Goal: Transaction & Acquisition: Purchase product/service

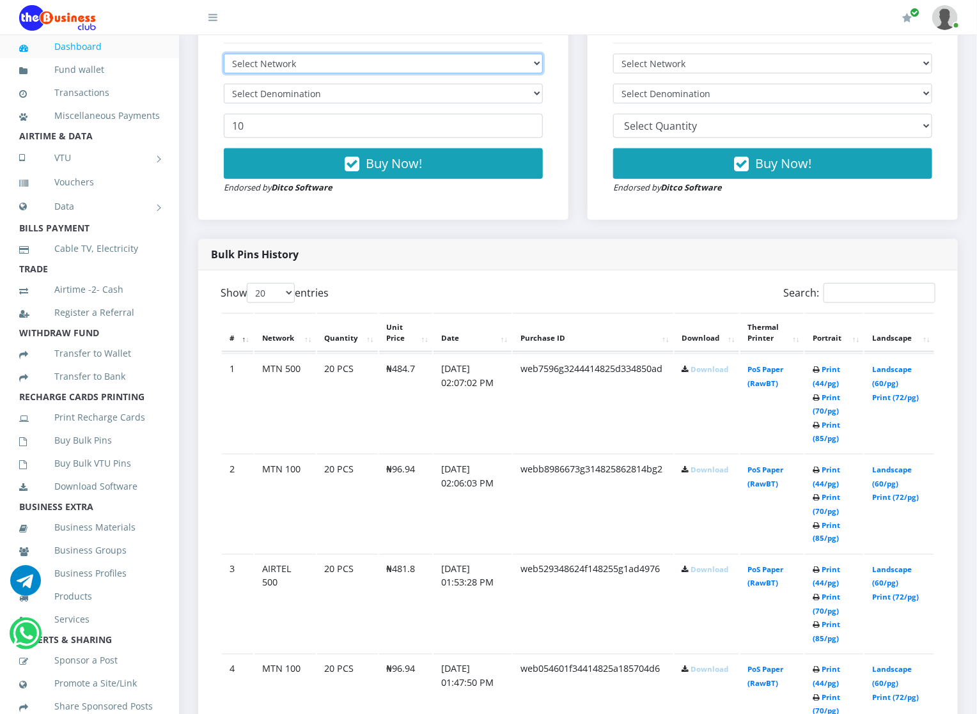
click at [294, 62] on select "Select Network MTN Globacom 9Mobile Airtel" at bounding box center [383, 64] width 319 height 20
select select "Airtel"
click at [224, 55] on select "Select Network MTN Globacom 9Mobile Airtel" at bounding box center [383, 64] width 319 height 20
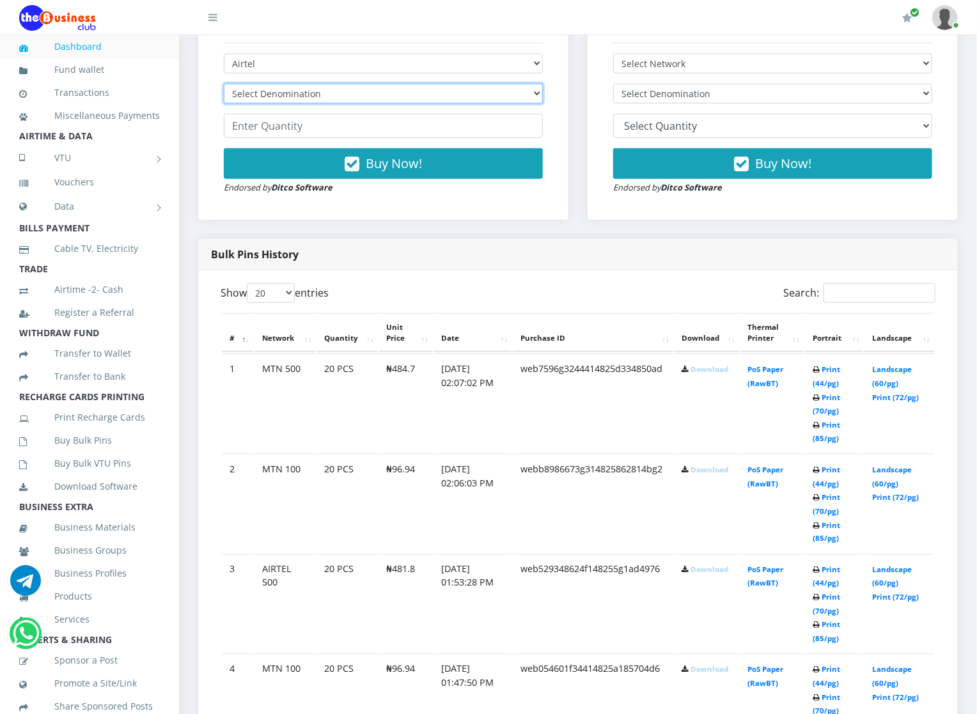
click at [295, 95] on select "Select Denomination Airtel NGN100 - ₦96.38 Airtel NGN200 - ₦192.76 Airtel NGN50…" at bounding box center [383, 94] width 319 height 20
select select "481.9-500"
click at [224, 85] on select "Select Denomination Airtel NGN100 - ₦96.38 Airtel NGN200 - ₦192.76 Airtel NGN50…" at bounding box center [383, 94] width 319 height 20
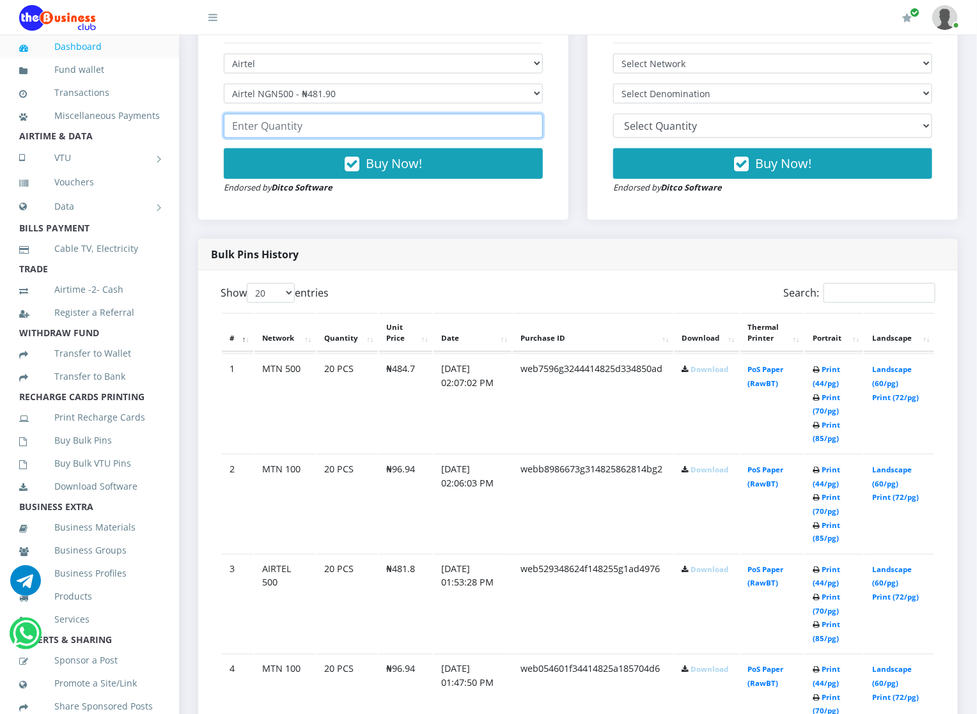
click at [276, 127] on input "number" at bounding box center [383, 126] width 319 height 24
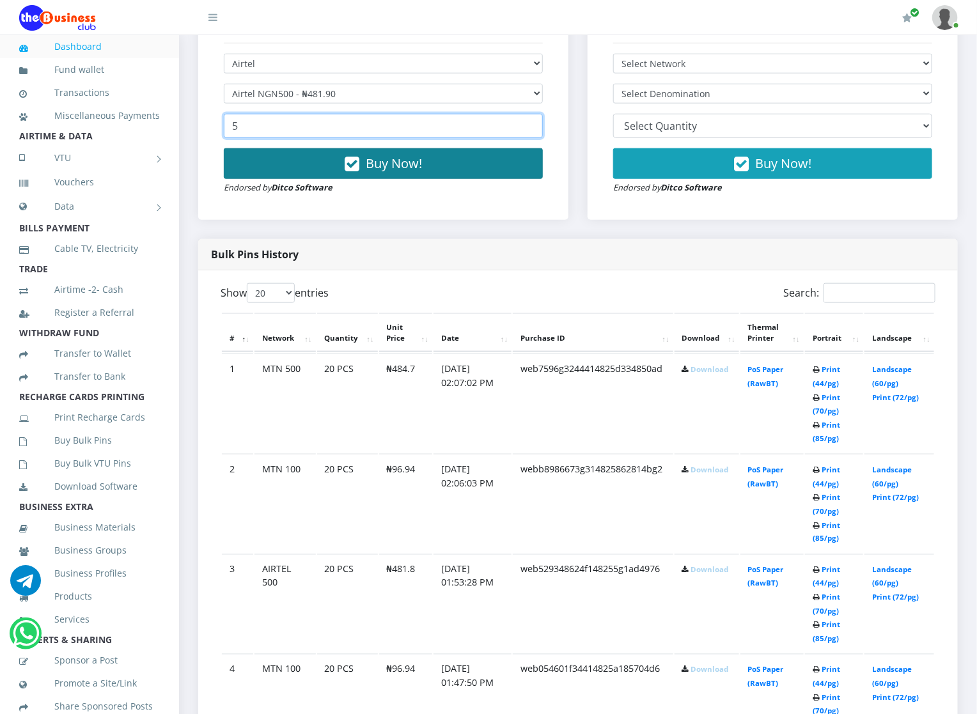
type input "5"
click at [279, 171] on button "Buy Now!" at bounding box center [383, 163] width 319 height 31
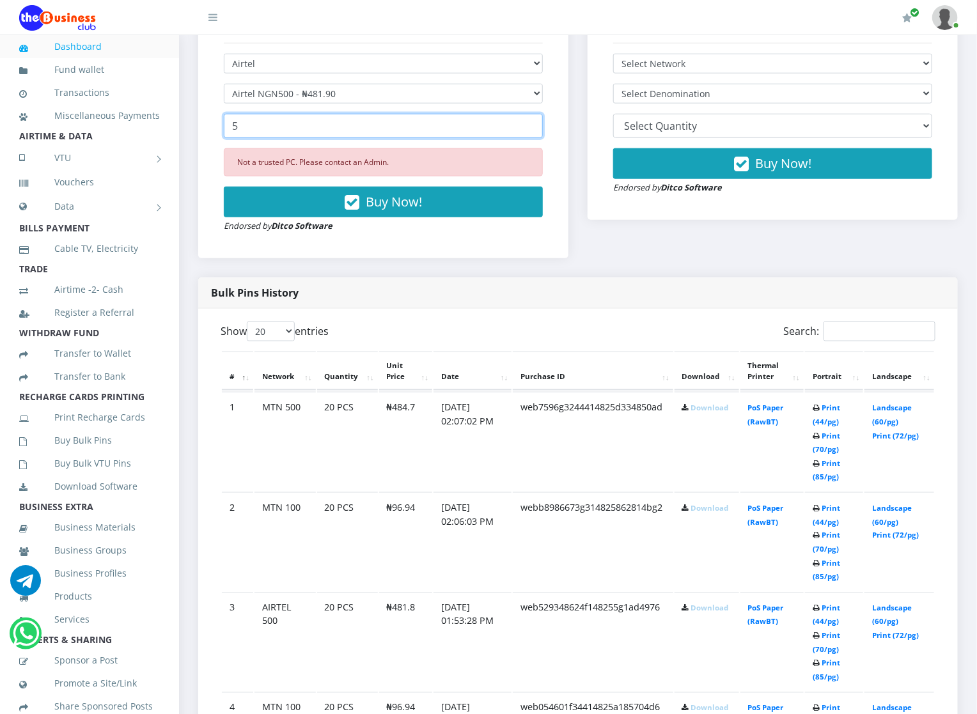
click at [242, 129] on input "5" at bounding box center [383, 126] width 319 height 24
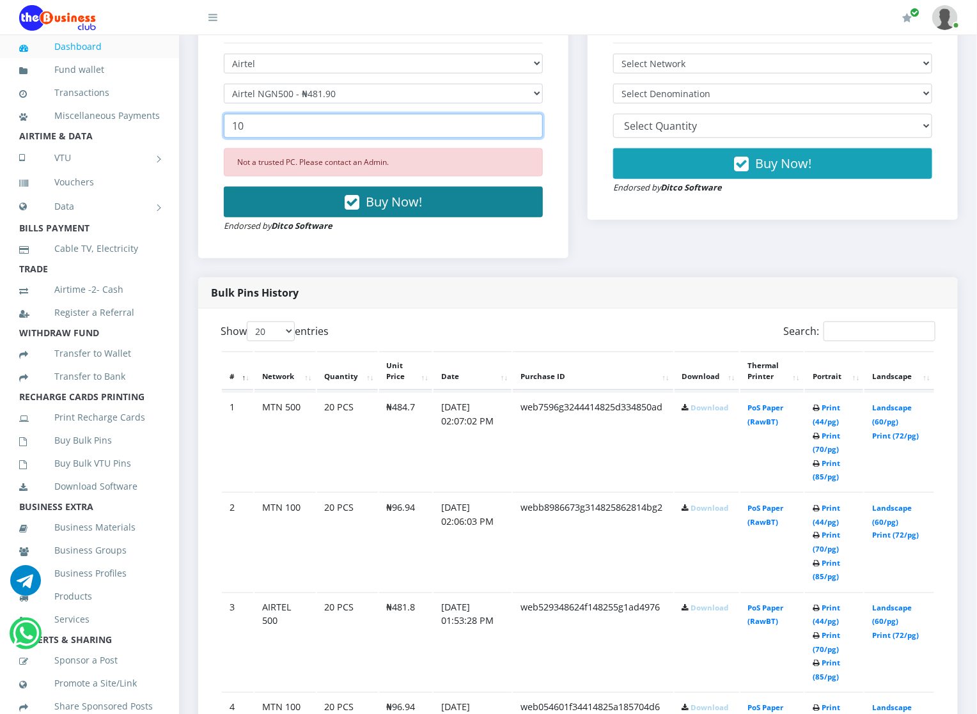
type input "10"
click at [271, 210] on button "Buy Now!" at bounding box center [383, 202] width 319 height 31
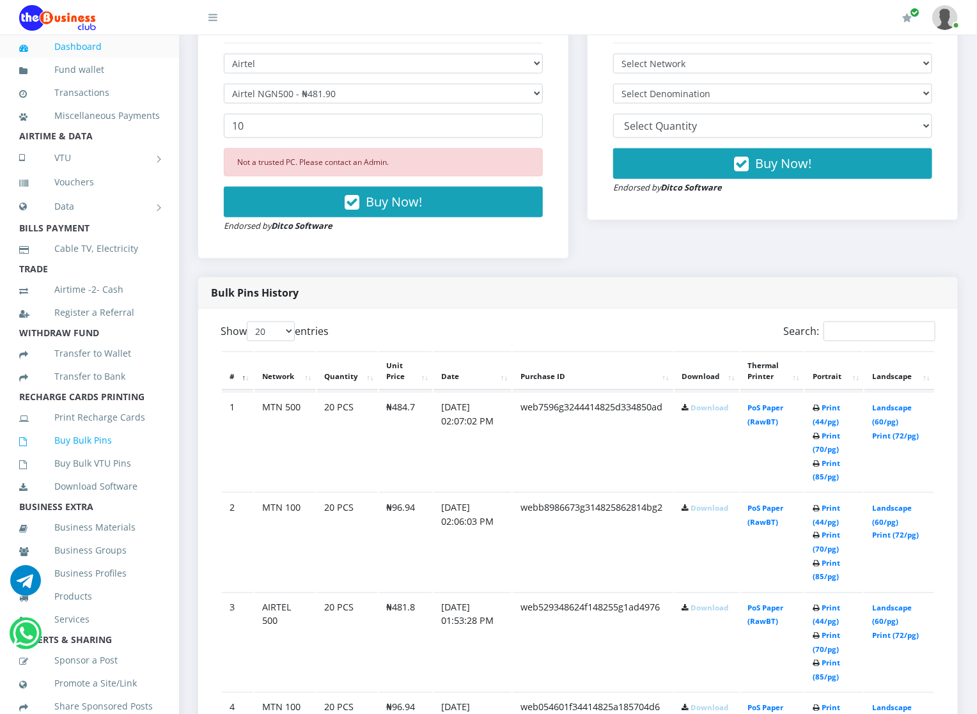
click at [91, 455] on link "Buy Bulk Pins" at bounding box center [89, 440] width 141 height 29
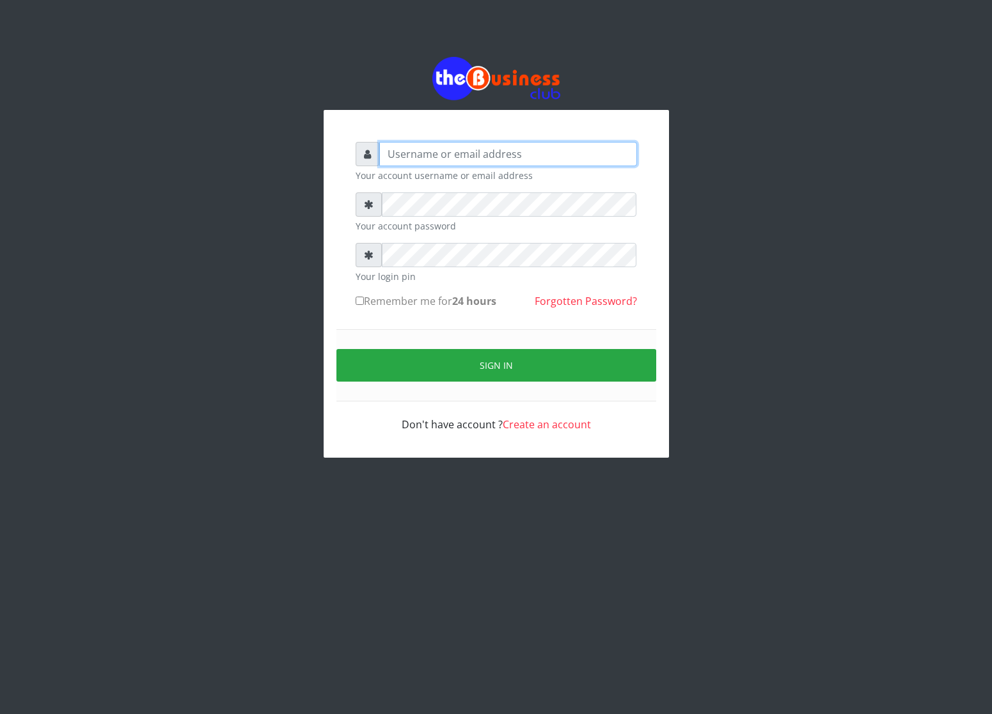
type input "cherpher"
click at [356, 299] on input "Remember me for 24 hours" at bounding box center [360, 301] width 8 height 8
checkbox input "true"
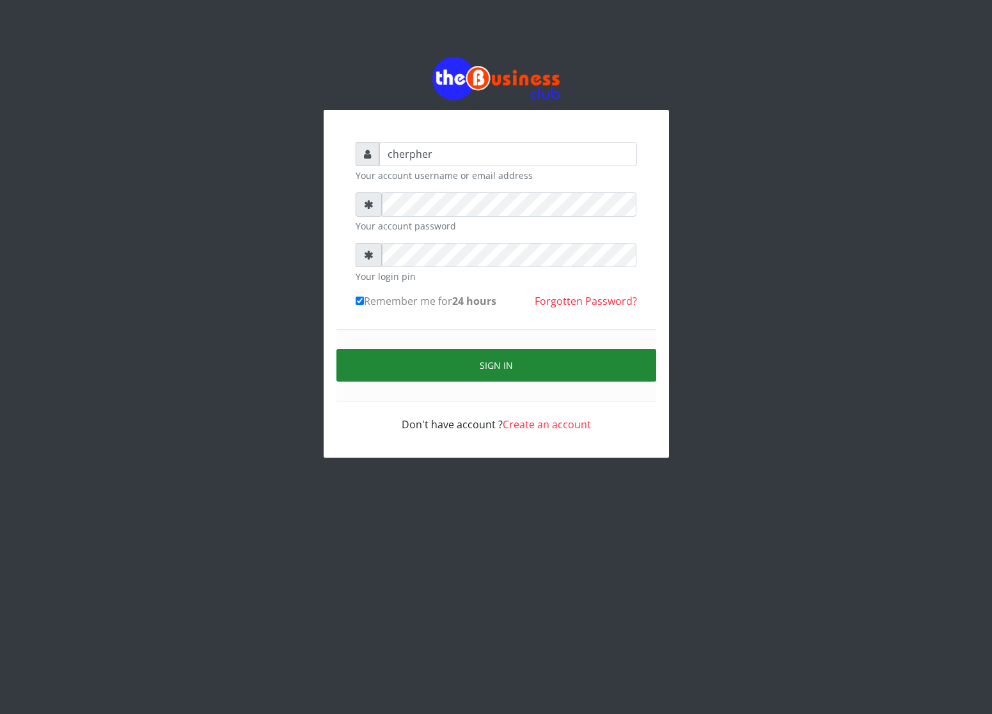
click at [374, 365] on button "Sign in" at bounding box center [496, 365] width 320 height 33
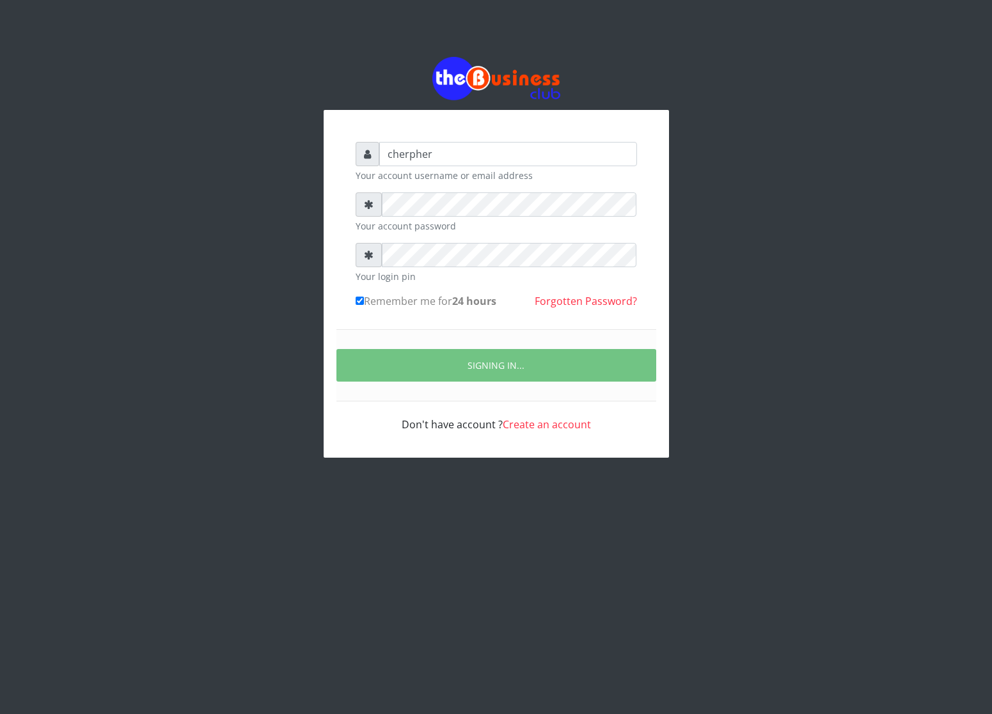
click at [512, 334] on div "SIGNING IN..." at bounding box center [496, 365] width 320 height 72
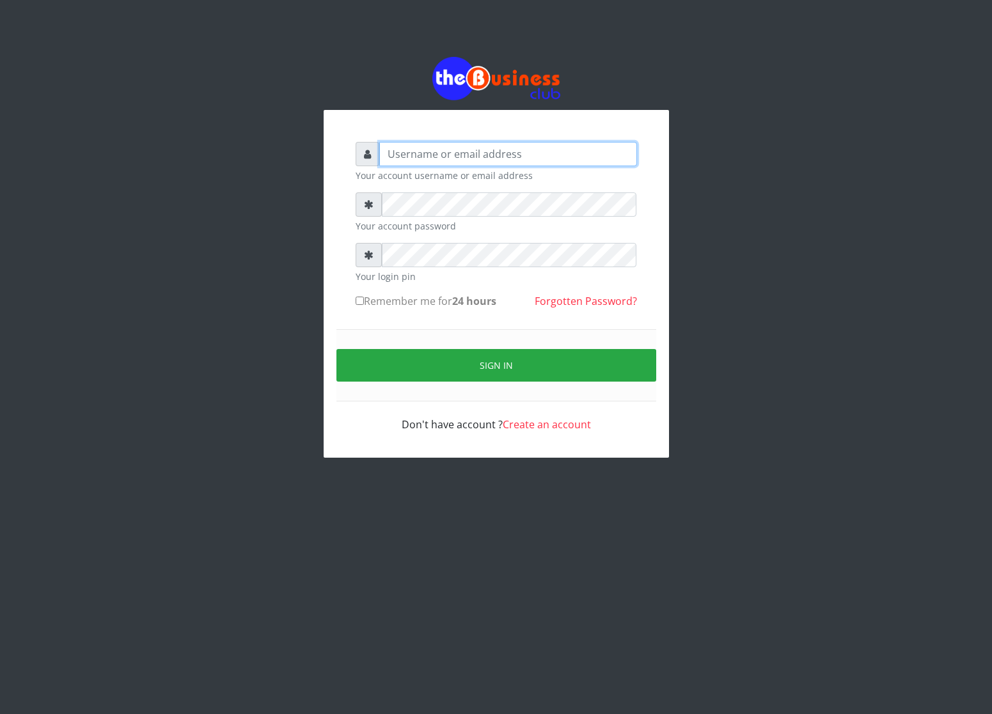
type input "cherpher"
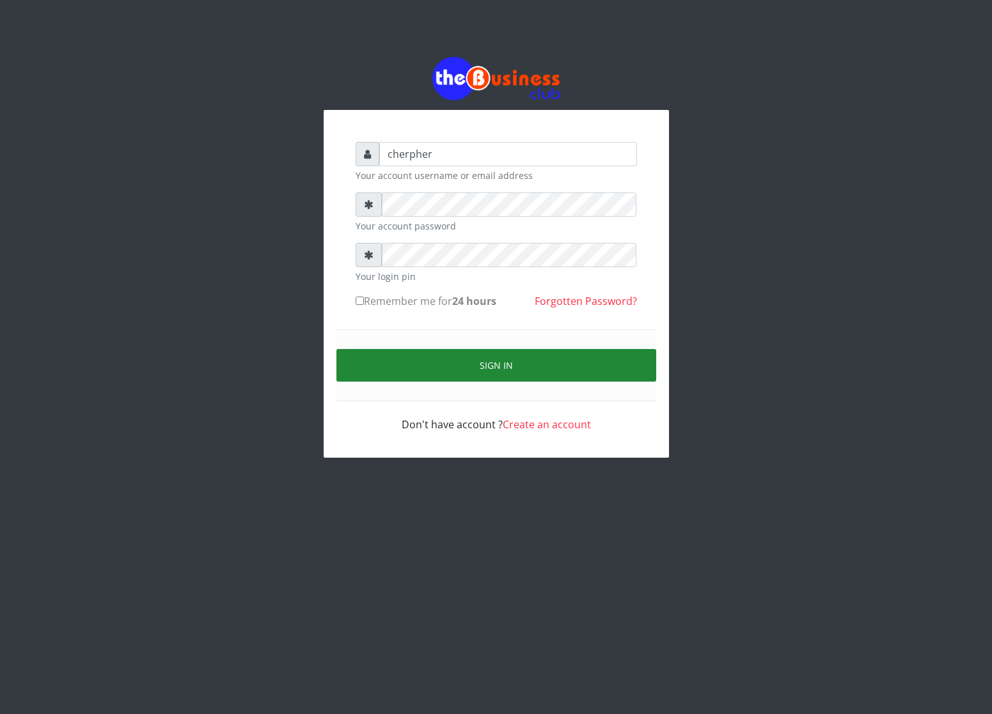
click at [500, 354] on button "Sign in" at bounding box center [496, 365] width 320 height 33
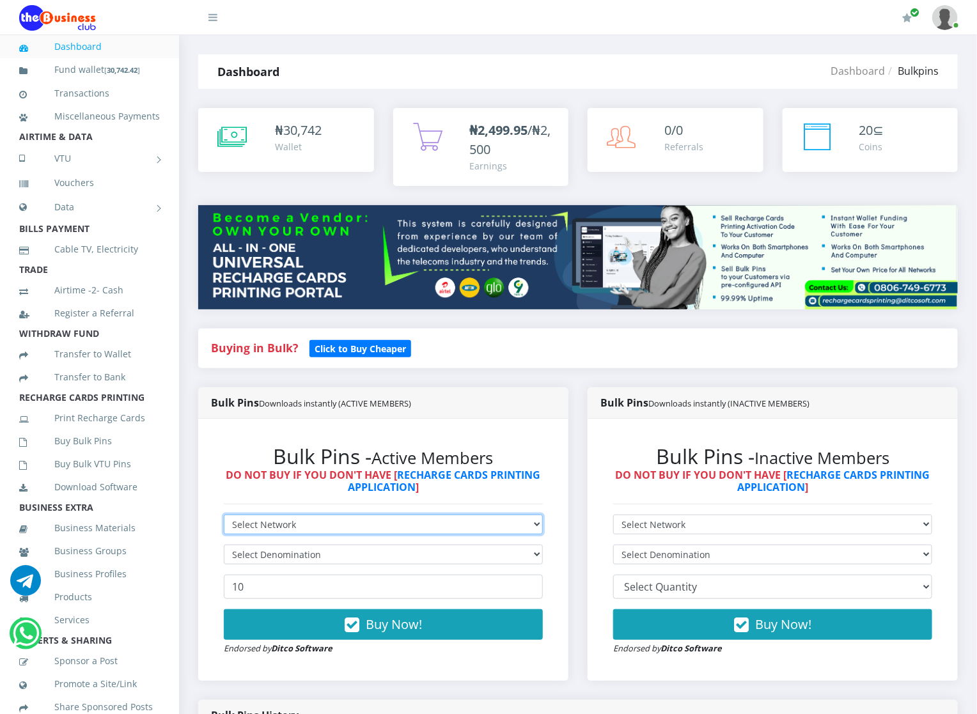
click at [239, 518] on select "Select Network MTN Globacom 9Mobile Airtel" at bounding box center [383, 525] width 319 height 20
select select "Airtel"
click at [224, 516] on select "Select Network MTN Globacom 9Mobile Airtel" at bounding box center [383, 525] width 319 height 20
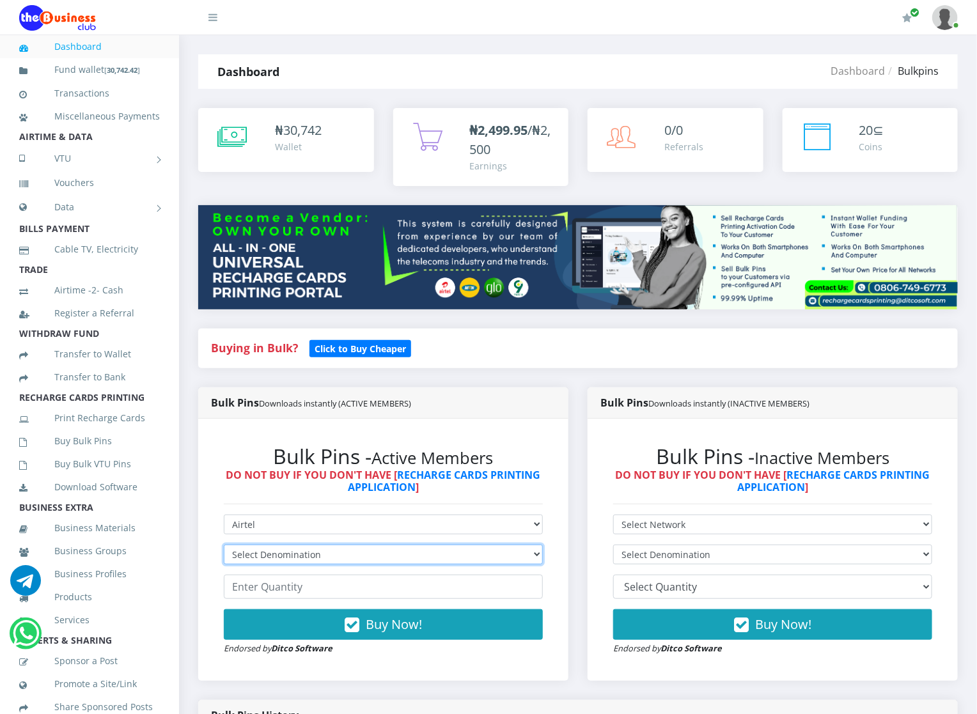
click at [255, 553] on select "Select Denomination Airtel NGN100 - ₦96.36 Airtel NGN200 - ₦192.72 Airtel NGN50…" at bounding box center [383, 555] width 319 height 20
select select "481.8-500"
click at [224, 546] on select "Select Denomination Airtel NGN100 - ₦96.36 Airtel NGN200 - ₦192.72 Airtel NGN50…" at bounding box center [383, 555] width 319 height 20
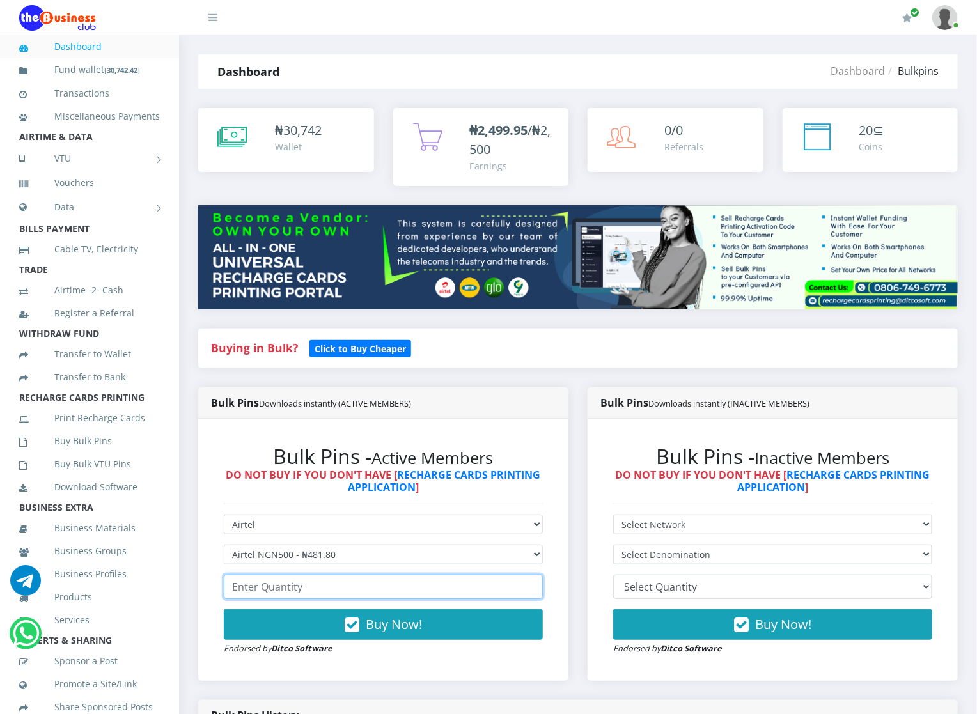
click at [273, 592] on input "number" at bounding box center [383, 587] width 319 height 24
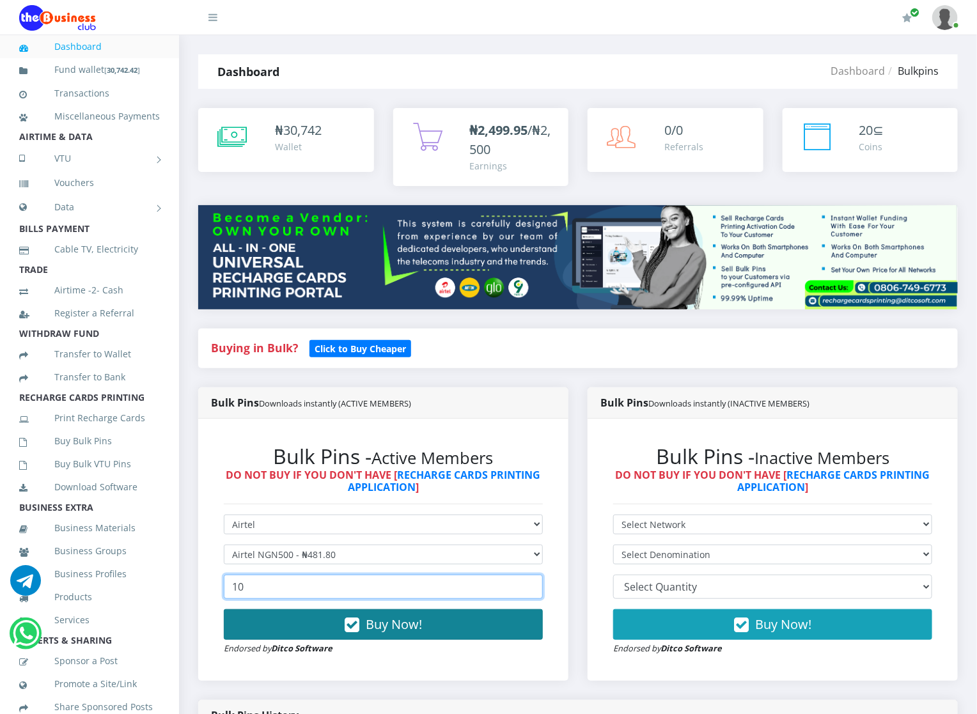
type input "10"
click at [283, 634] on button "Buy Now!" at bounding box center [383, 625] width 319 height 31
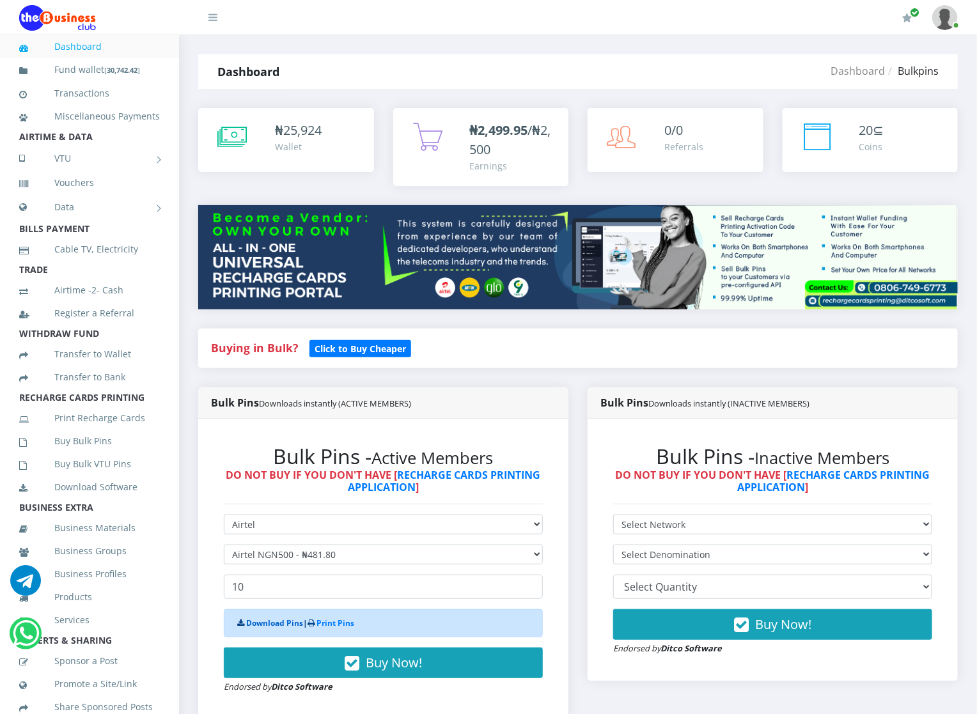
click at [283, 624] on link "Download Pins" at bounding box center [274, 623] width 57 height 11
click at [98, 455] on link "Buy Bulk Pins" at bounding box center [89, 441] width 141 height 29
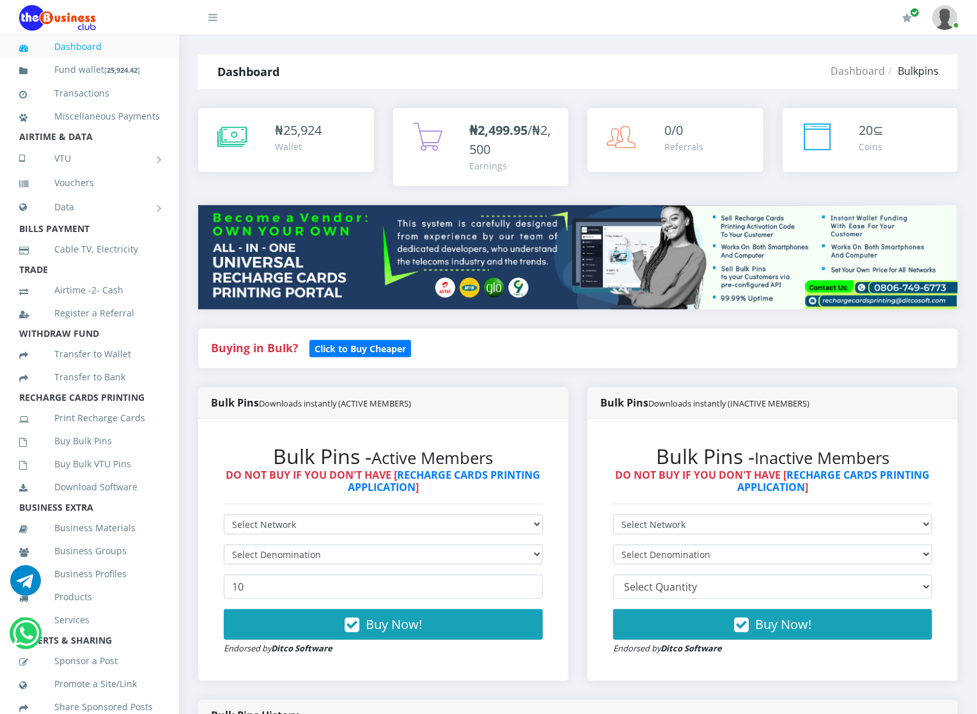
click at [234, 513] on div "Bulk Pins - Active Members DO NOT BUY IF YOU DON'T HAVE [ RECHARGE CARDS PRINTI…" at bounding box center [383, 550] width 345 height 237
click at [238, 522] on select "Select Network MTN Globacom 9Mobile Airtel" at bounding box center [383, 525] width 319 height 20
click at [255, 654] on small "Endorsed by Ditco Software" at bounding box center [278, 649] width 109 height 12
click at [248, 551] on select "Select Denomination" at bounding box center [383, 555] width 319 height 20
click at [274, 555] on select "Select Denomination" at bounding box center [383, 555] width 319 height 20
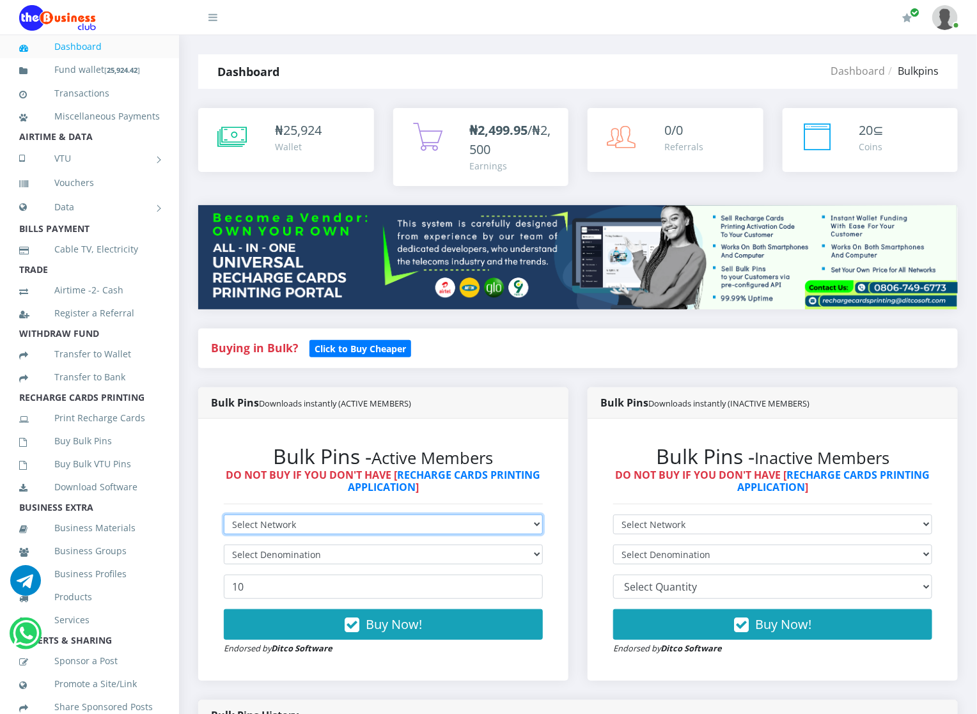
click at [271, 523] on select "Select Network MTN Globacom 9Mobile Airtel" at bounding box center [383, 525] width 319 height 20
select select "Airtel"
click at [224, 516] on select "Select Network MTN Globacom 9Mobile Airtel" at bounding box center [383, 525] width 319 height 20
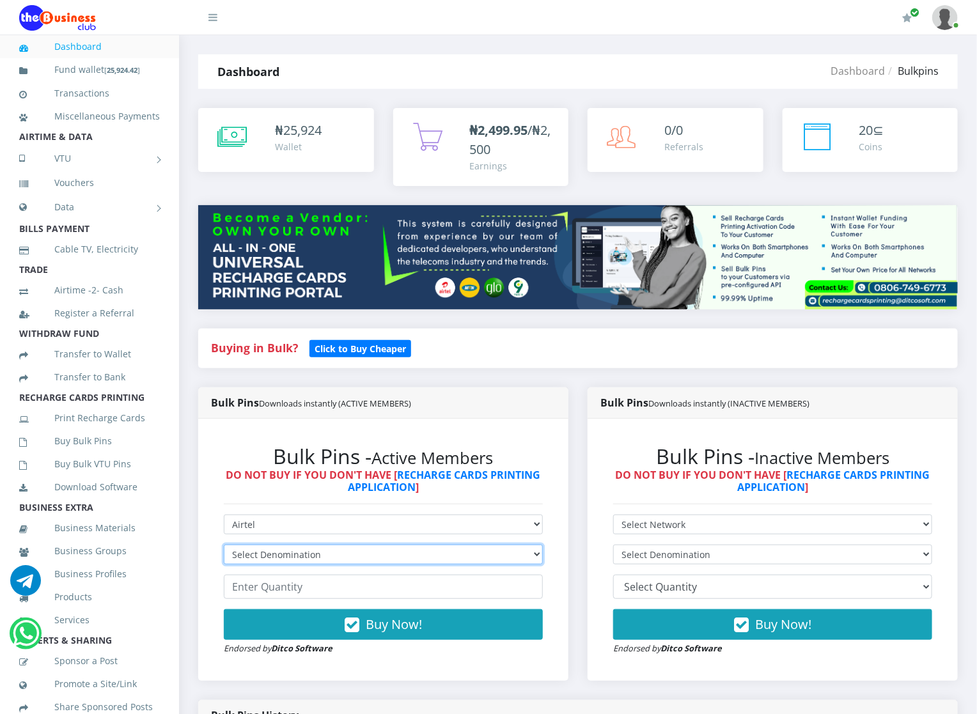
click at [264, 556] on select "Select Denomination Airtel NGN100 - ₦96.36 Airtel NGN200 - ₦192.72 Airtel NGN50…" at bounding box center [383, 555] width 319 height 20
select select "481.8-500"
click at [224, 546] on select "Select Denomination Airtel NGN100 - ₦96.36 Airtel NGN200 - ₦192.72 Airtel NGN50…" at bounding box center [383, 555] width 319 height 20
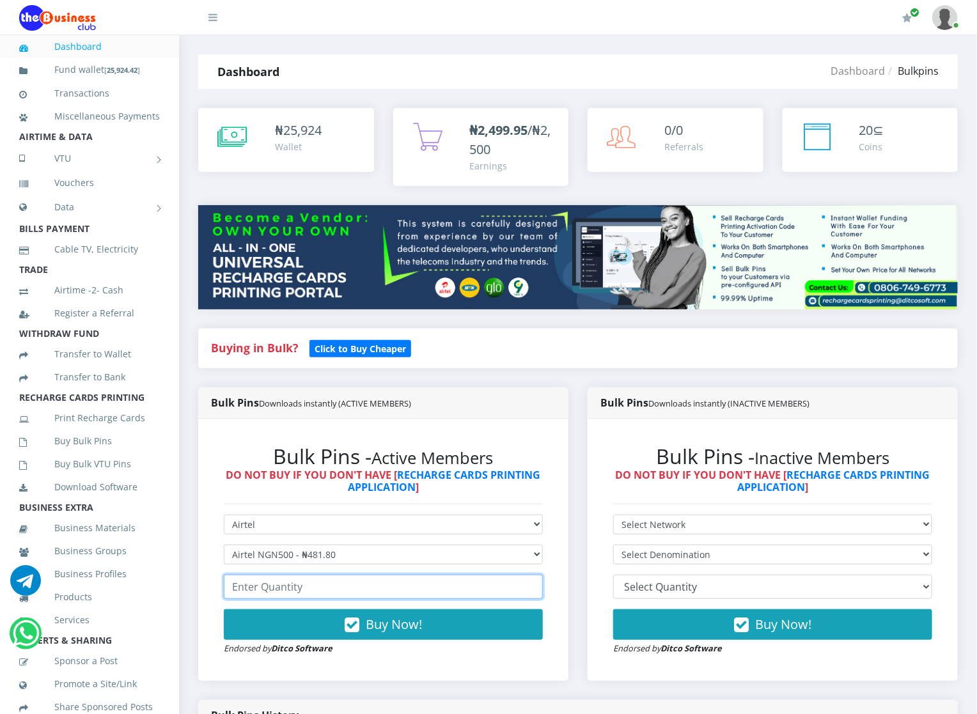
click at [261, 589] on input "number" at bounding box center [383, 587] width 319 height 24
type input "20"
click at [292, 604] on form "Select Network MTN Globacom 9Mobile Airtel Select Denomination Airtel NGN100 - …" at bounding box center [383, 585] width 319 height 141
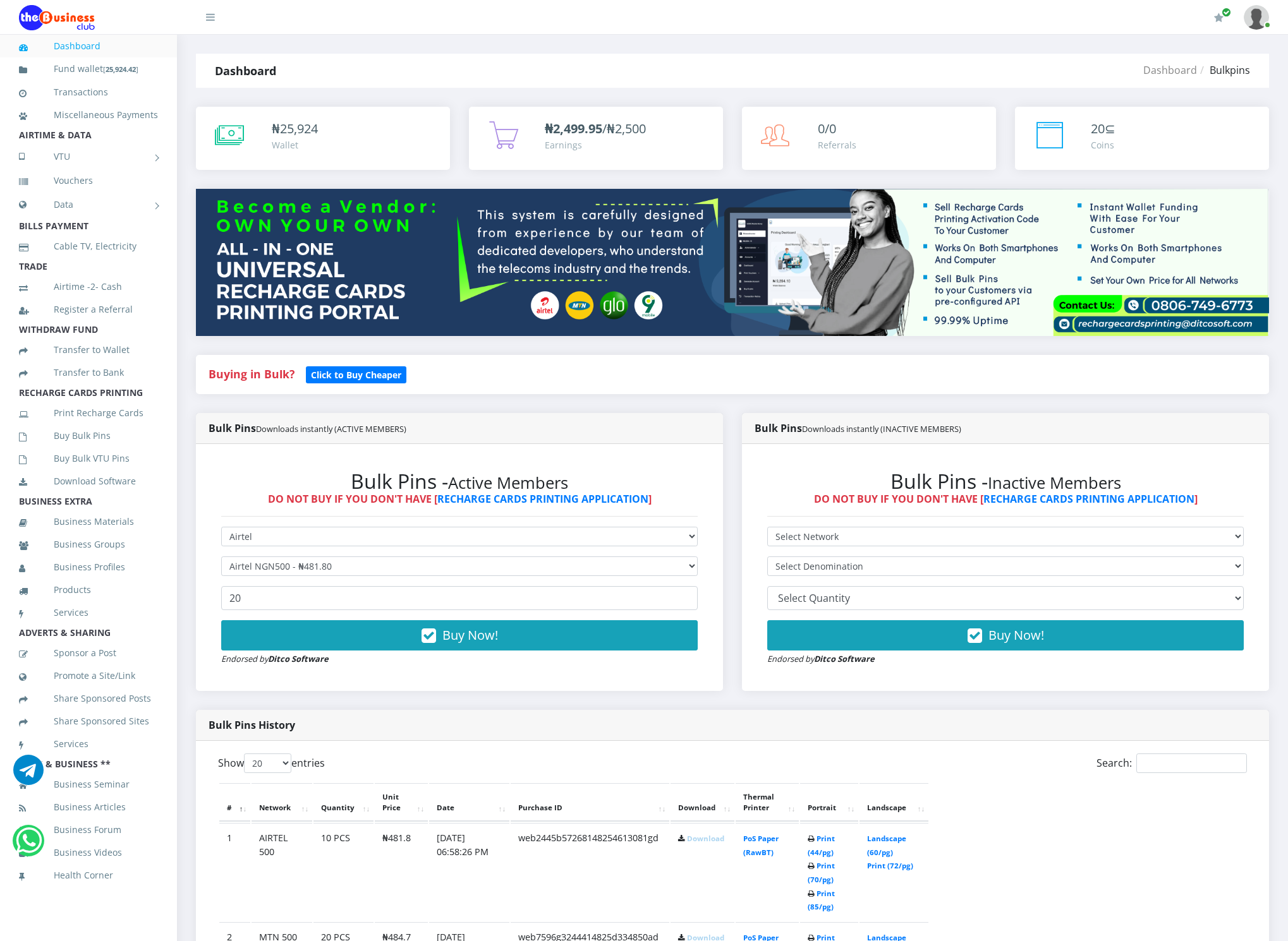
click at [348, 705] on th "Quantity" at bounding box center [343, 803] width 60 height 39
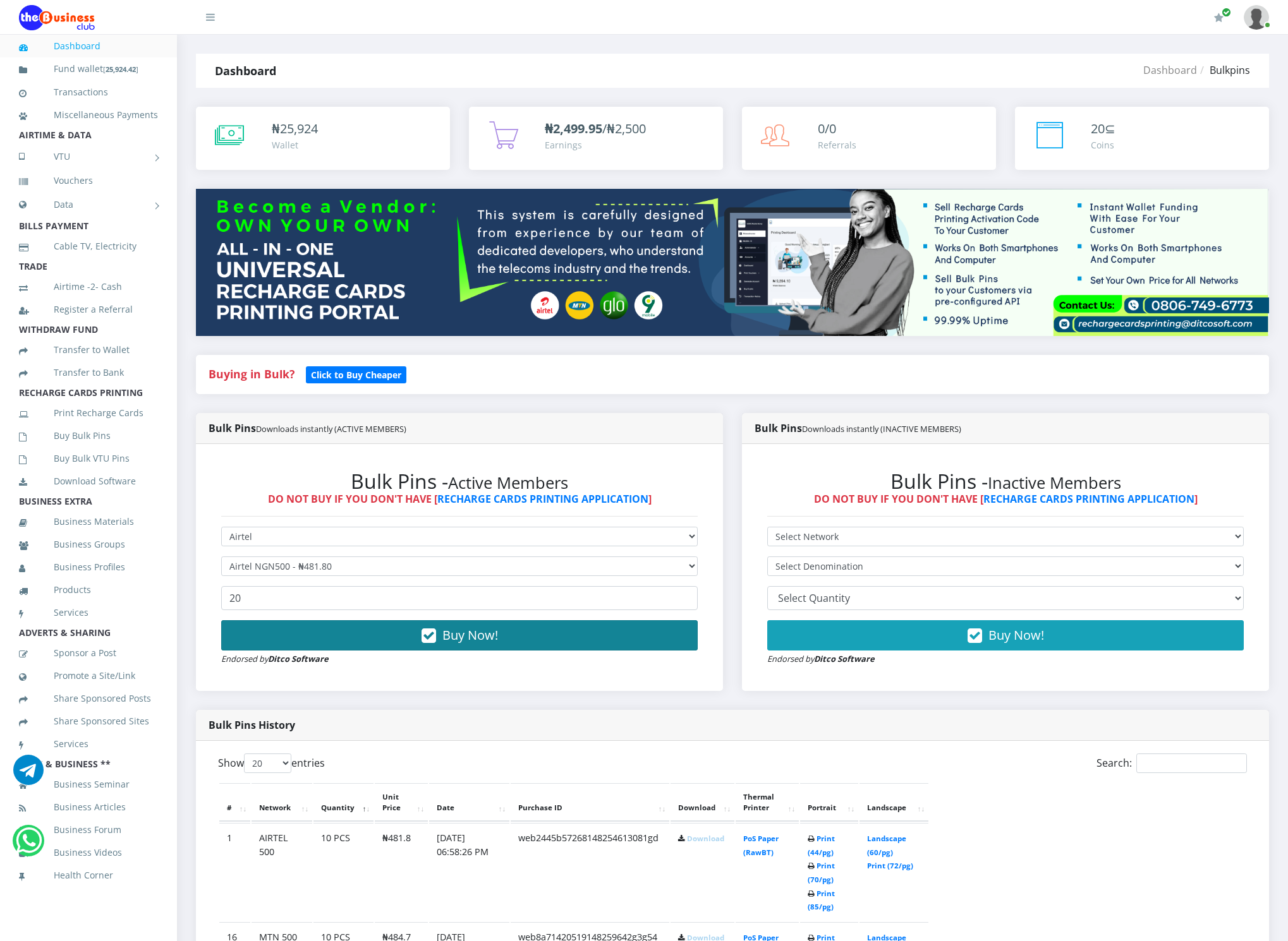
click at [513, 634] on button "Buy Now!" at bounding box center [459, 635] width 476 height 31
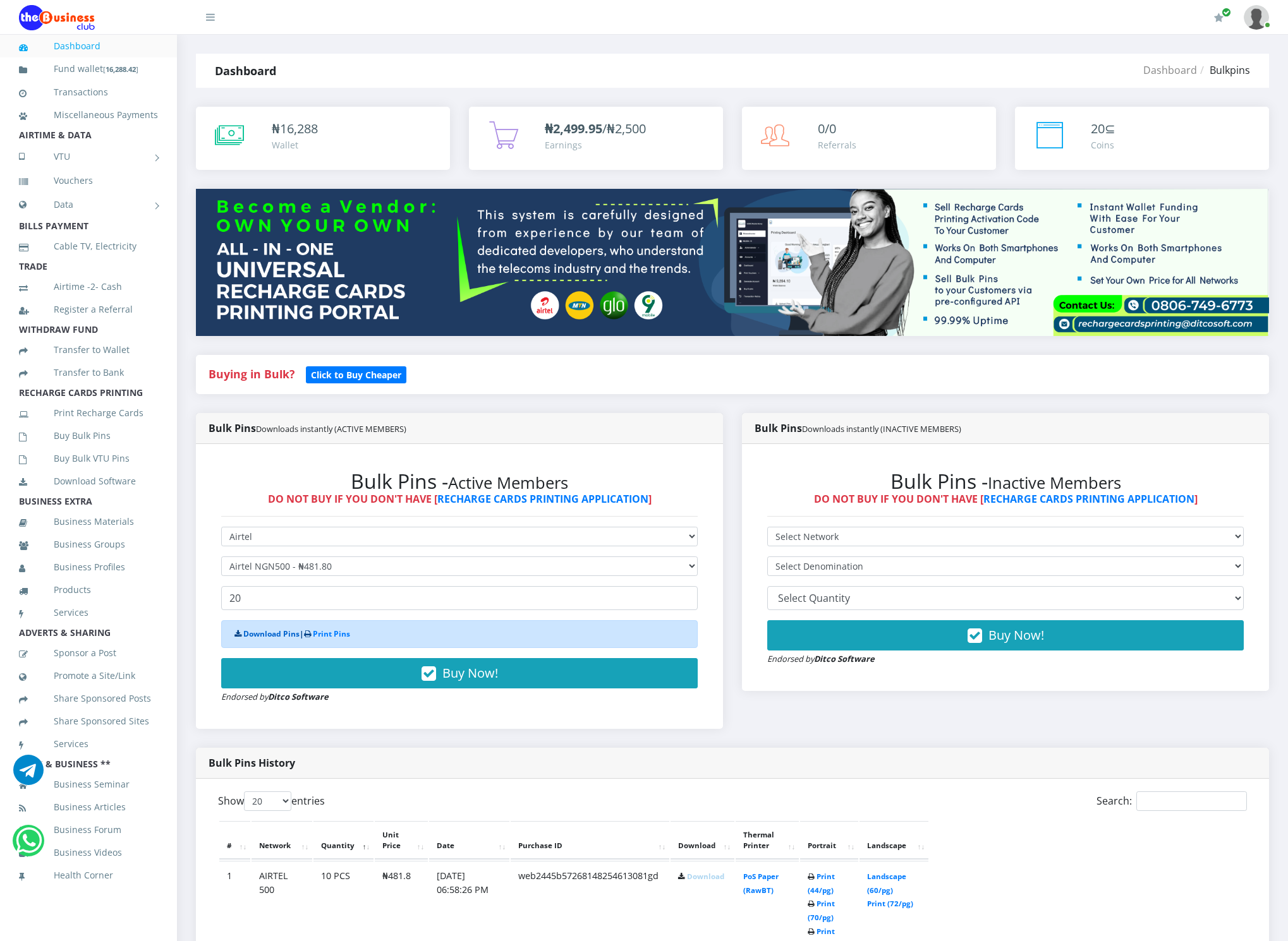
click at [294, 637] on link "Download Pins" at bounding box center [271, 633] width 56 height 11
click at [85, 434] on link "Buy Bulk Pins" at bounding box center [88, 435] width 139 height 29
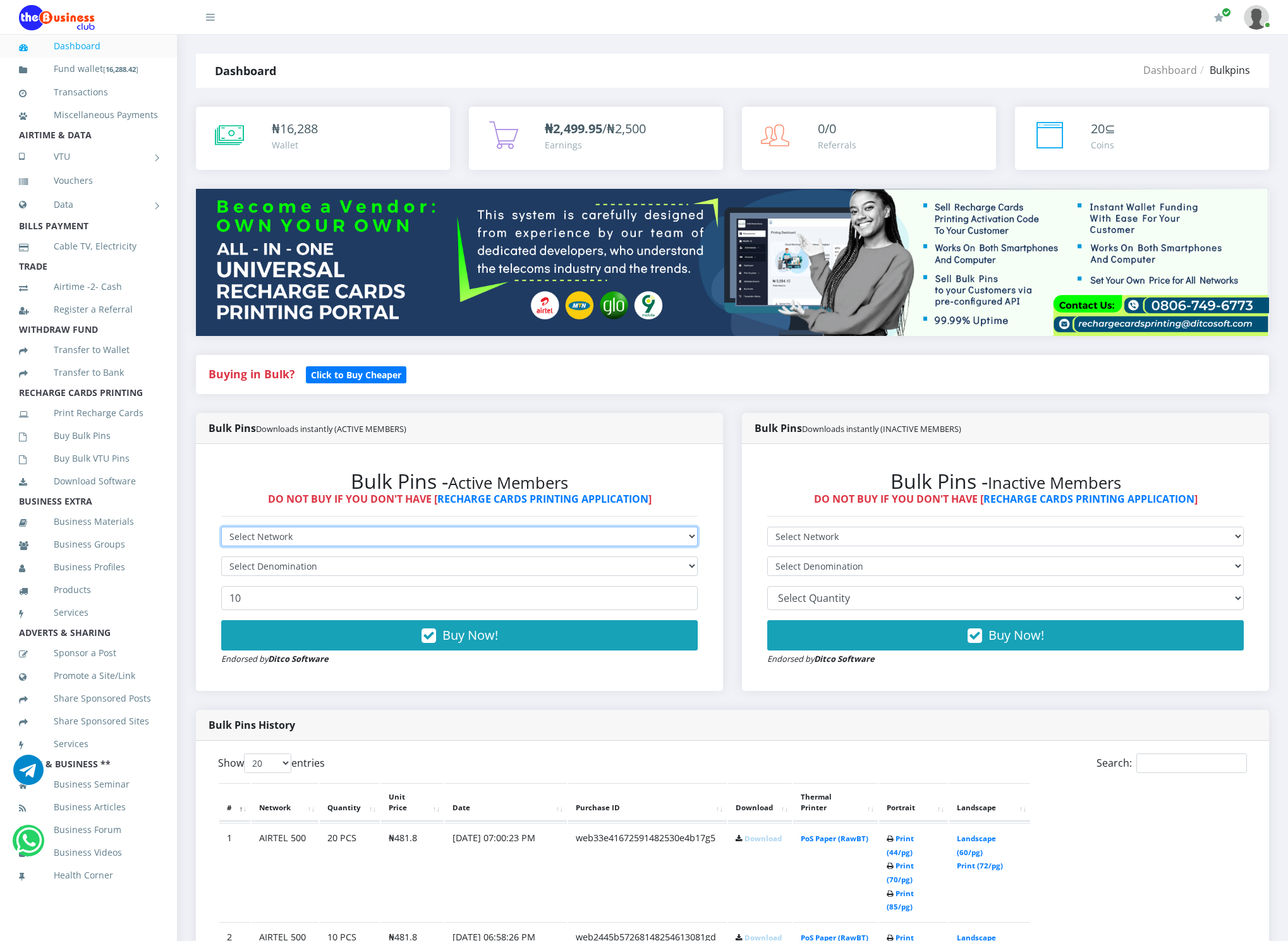
click at [272, 538] on select "Select Network MTN Globacom 9Mobile Airtel" at bounding box center [459, 536] width 476 height 20
select select "MTN"
click at [221, 528] on select "Select Network MTN Globacom 9Mobile Airtel" at bounding box center [459, 536] width 476 height 20
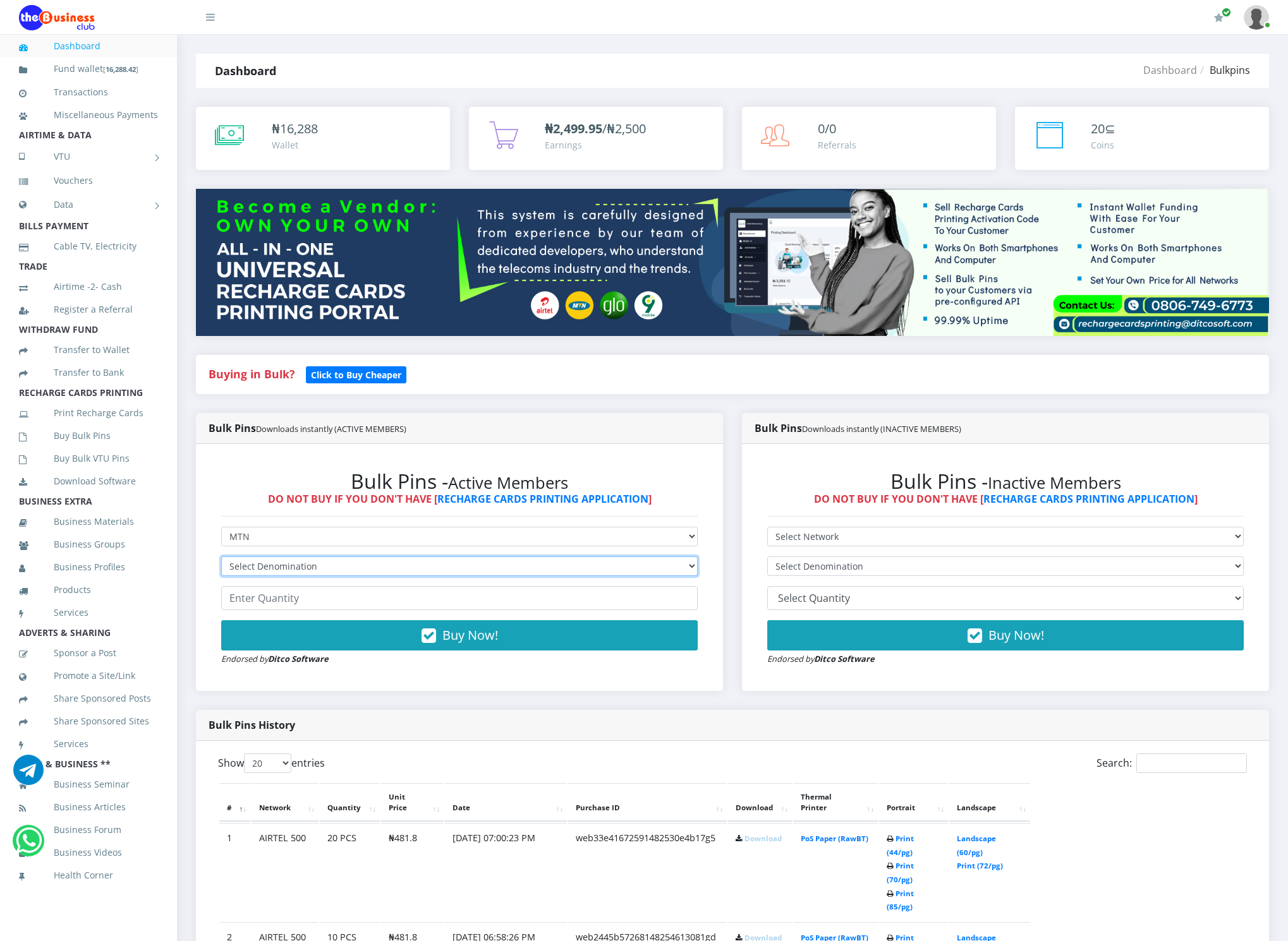
click at [249, 558] on select "Select Denomination MTN NGN100 - ₦96.94 MTN NGN200 - ₦193.88 MTN NGN400 - ₦387.…" at bounding box center [459, 566] width 476 height 20
select select "193.88-200"
click at [221, 558] on select "Select Denomination MTN NGN100 - ₦96.94 MTN NGN200 - ₦193.88 MTN NGN400 - ₦387.…" at bounding box center [459, 566] width 476 height 20
click at [250, 585] on form "Select Network MTN Globacom 9Mobile Airtel Select Denomination MTN NGN100 - ₦96…" at bounding box center [459, 595] width 476 height 139
click at [253, 597] on input "number" at bounding box center [459, 598] width 476 height 24
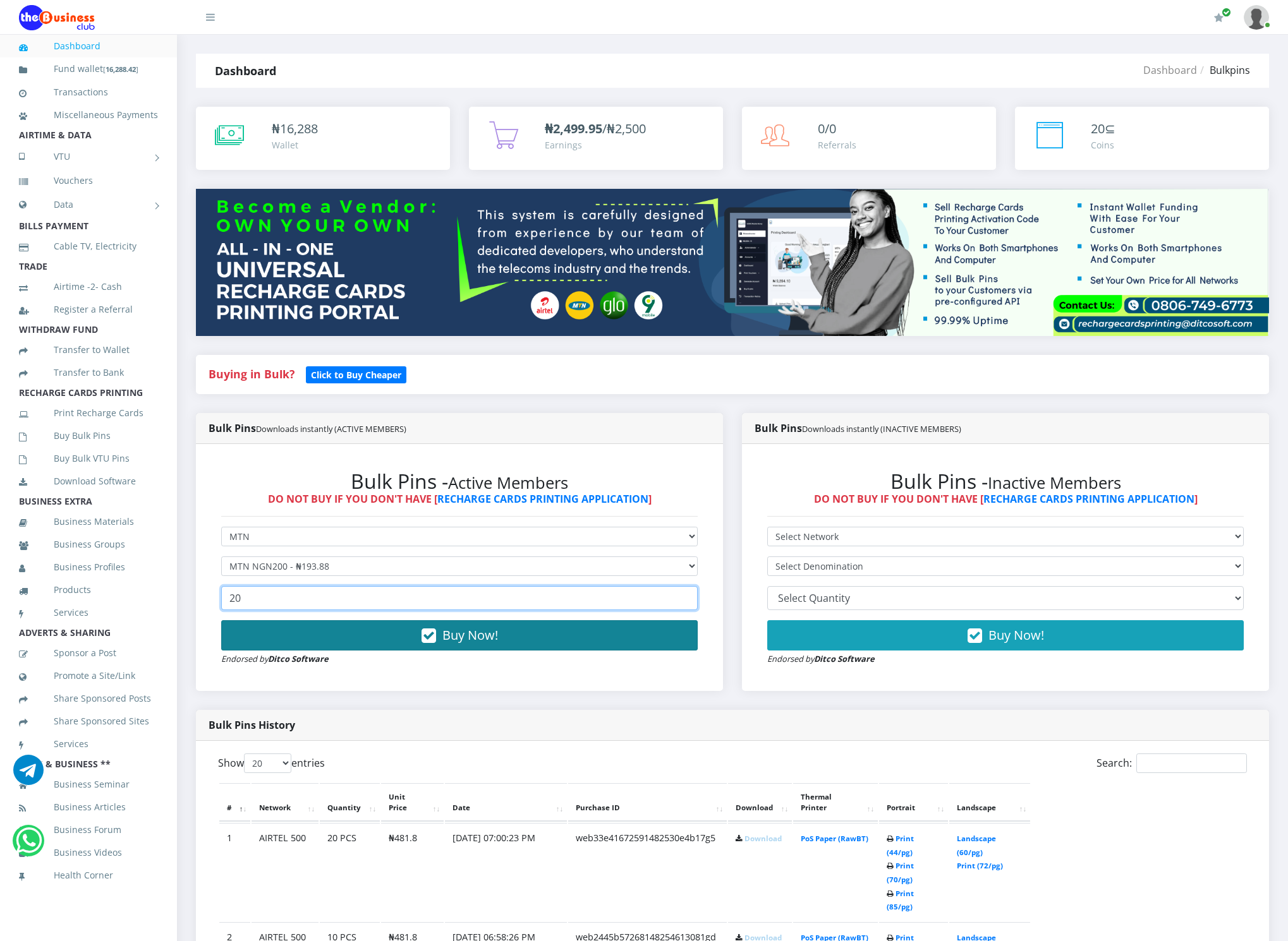
type input "20"
click at [266, 633] on button "Buy Now!" at bounding box center [459, 635] width 476 height 31
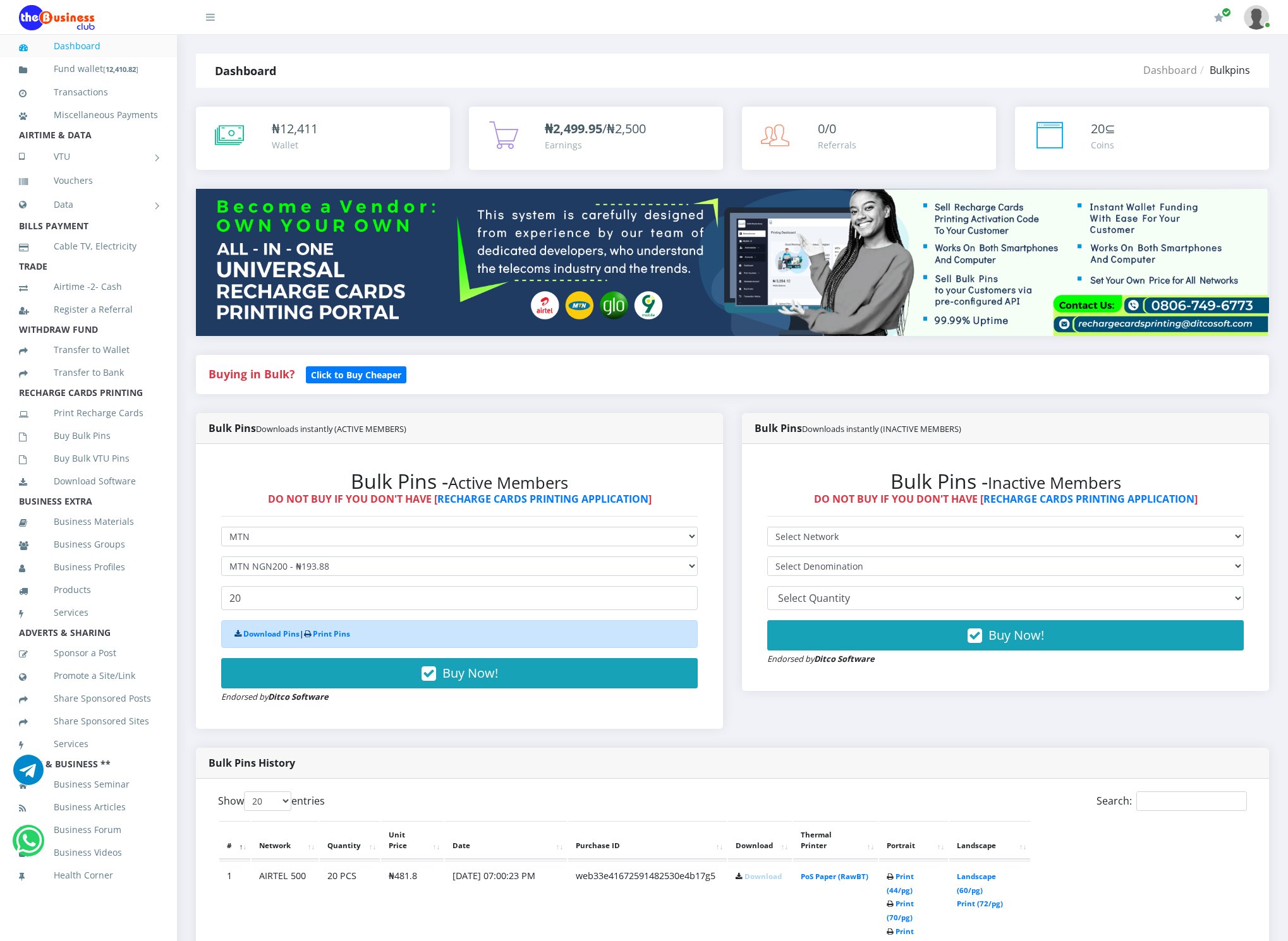
click at [261, 642] on div "Download Pins | Print Pins" at bounding box center [459, 634] width 476 height 28
click at [259, 634] on link "Download Pins" at bounding box center [271, 633] width 56 height 11
click at [113, 430] on link "Buy Bulk Pins" at bounding box center [88, 435] width 139 height 29
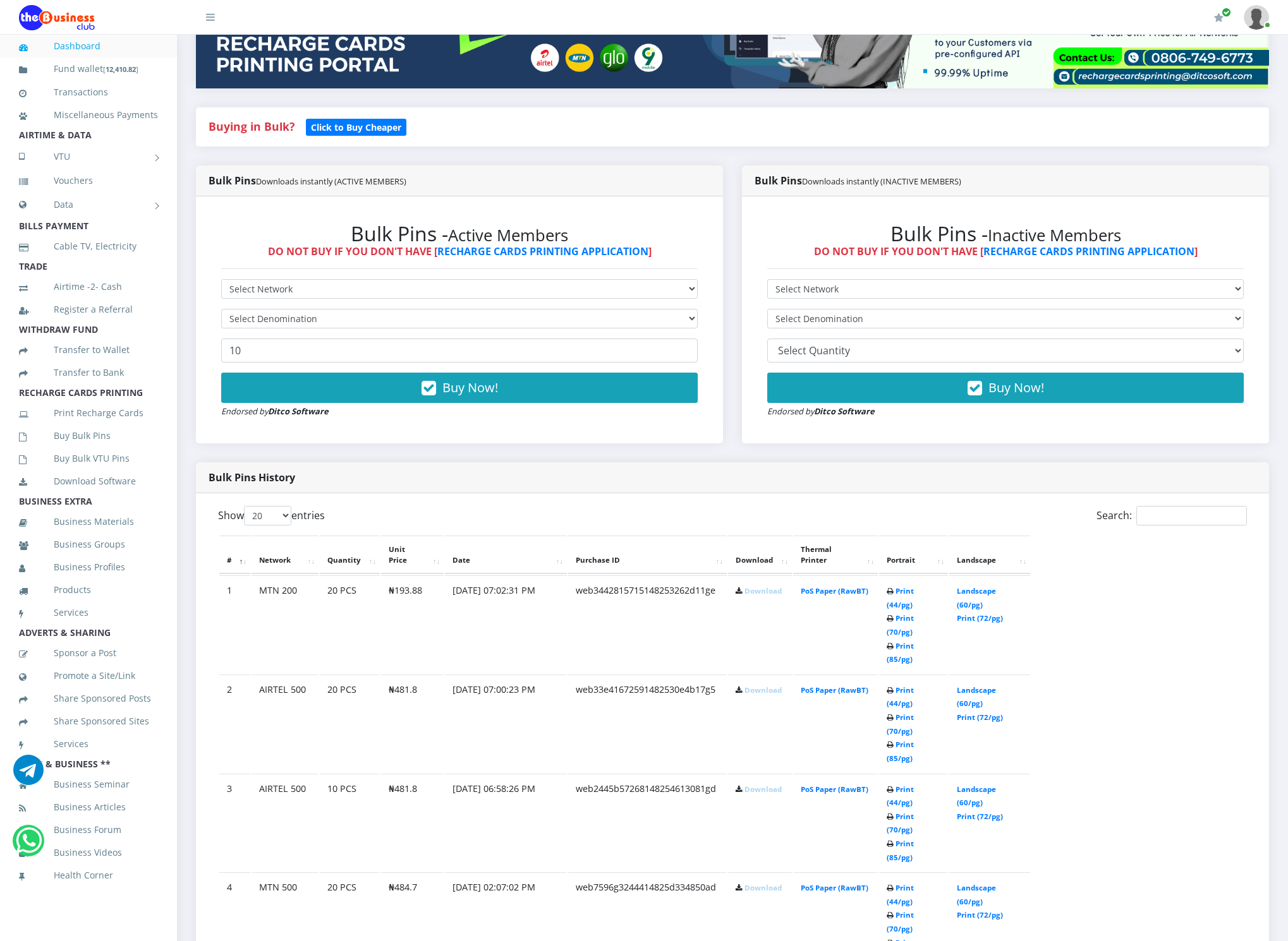
scroll to position [253, 0]
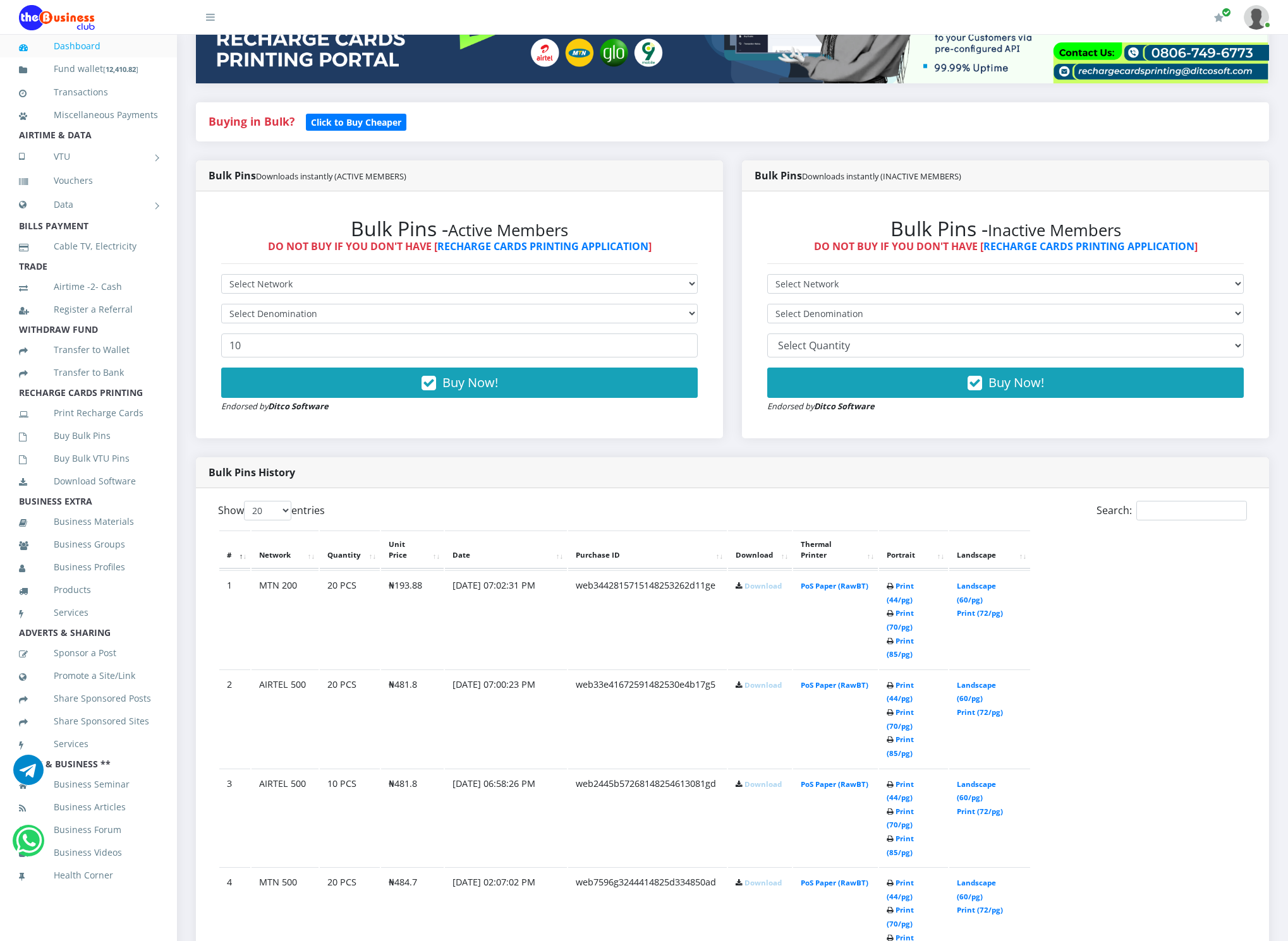
click at [752, 779] on link "Download" at bounding box center [763, 784] width 38 height 10
click at [991, 668] on td "Landscape (60/pg) Print (72/pg)" at bounding box center [990, 619] width 81 height 98
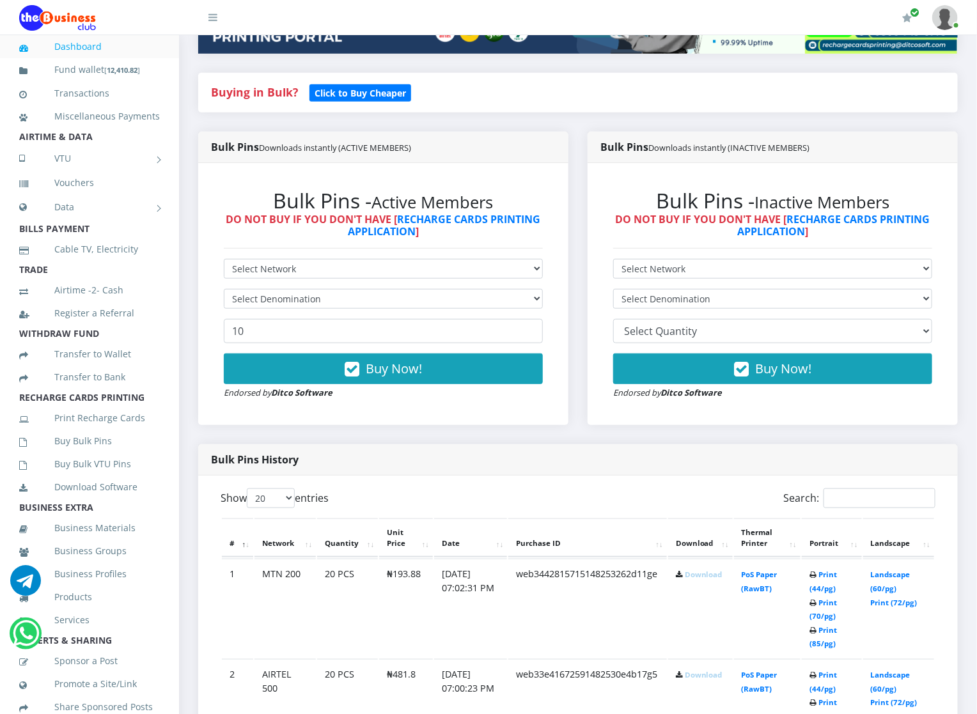
click at [683, 574] on icon at bounding box center [679, 576] width 7 height 8
click at [695, 574] on link "Download" at bounding box center [704, 575] width 38 height 10
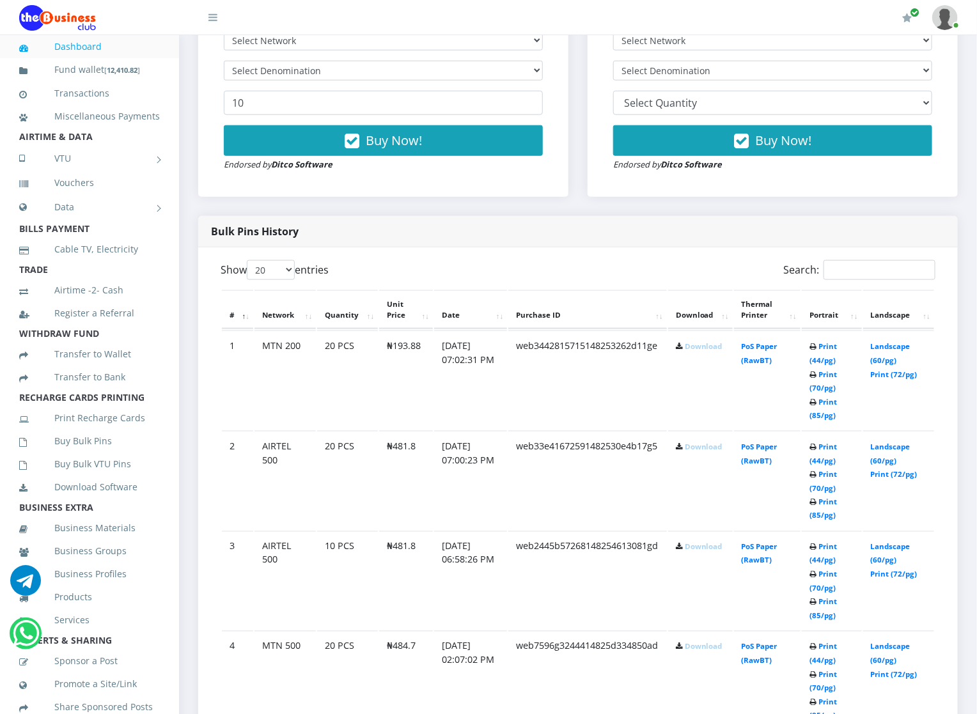
scroll to position [486, 0]
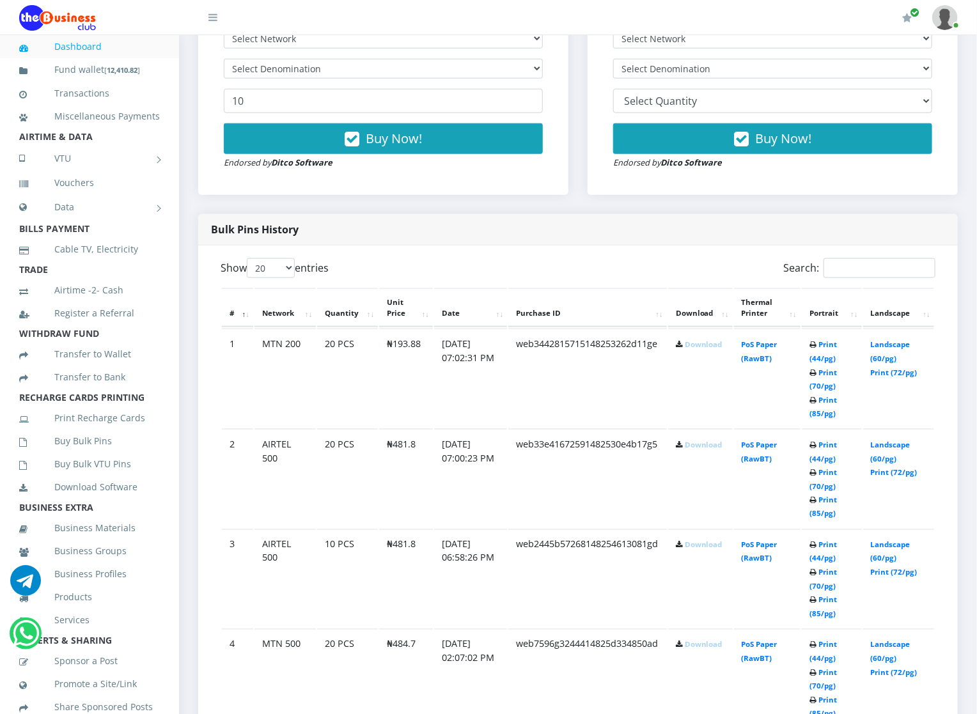
click at [695, 440] on link "Download" at bounding box center [704, 445] width 38 height 10
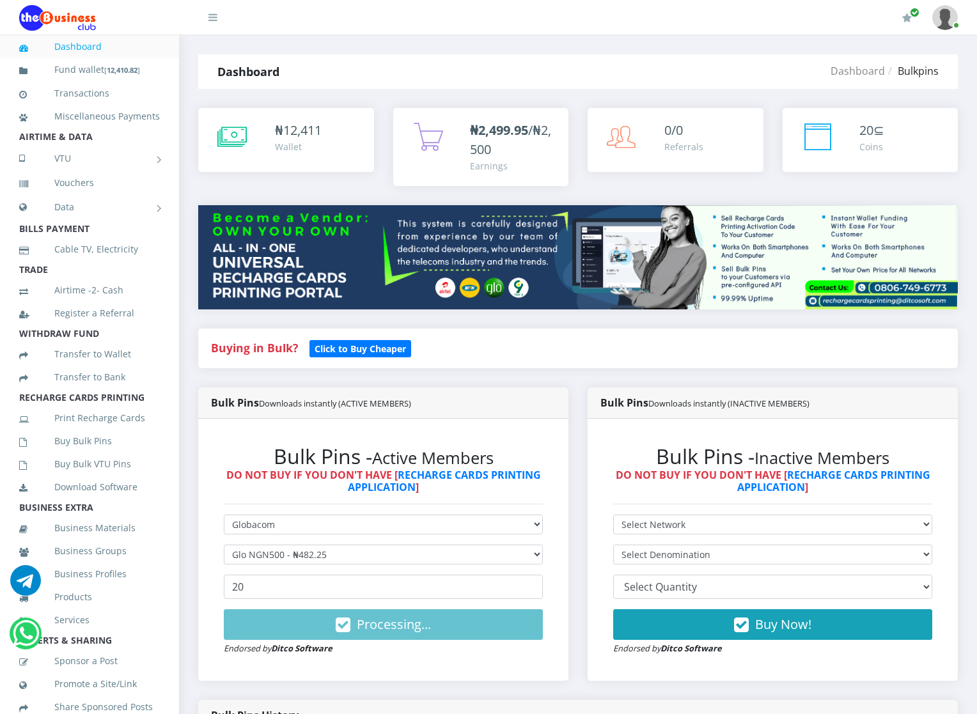
select select "Glo"
select select "482.25-500"
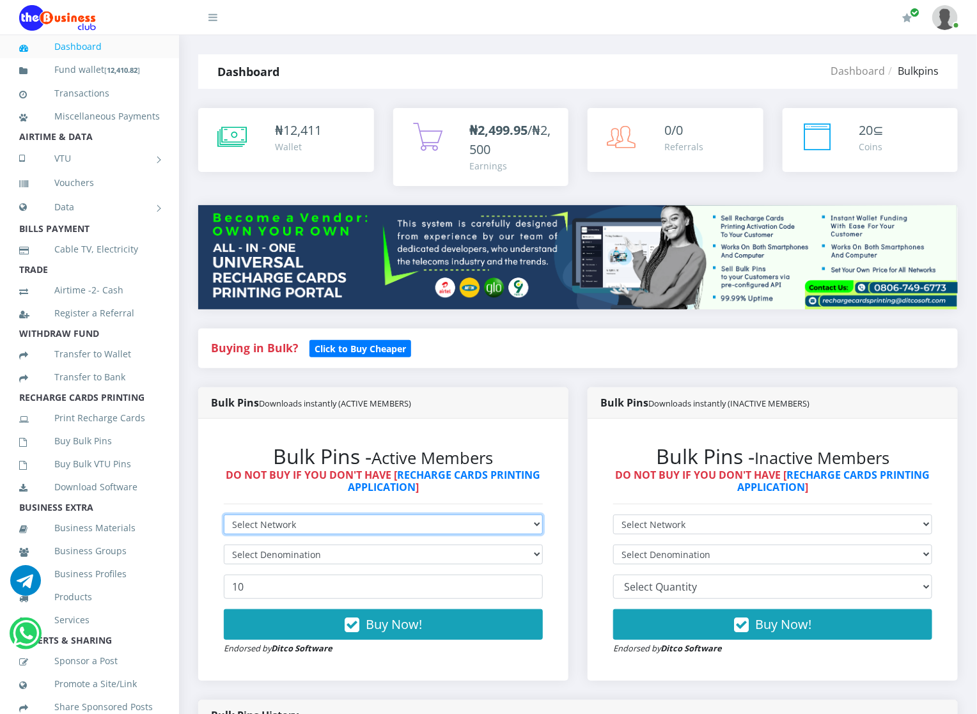
click at [269, 518] on select "Select Network MTN Globacom 9Mobile Airtel" at bounding box center [383, 525] width 319 height 20
select select "Glo"
click at [224, 516] on select "Select Network MTN Globacom 9Mobile Airtel" at bounding box center [383, 525] width 319 height 20
click at [253, 518] on select "Select Network MTN Globacom 9Mobile Airtel" at bounding box center [383, 525] width 319 height 20
select select "Glo"
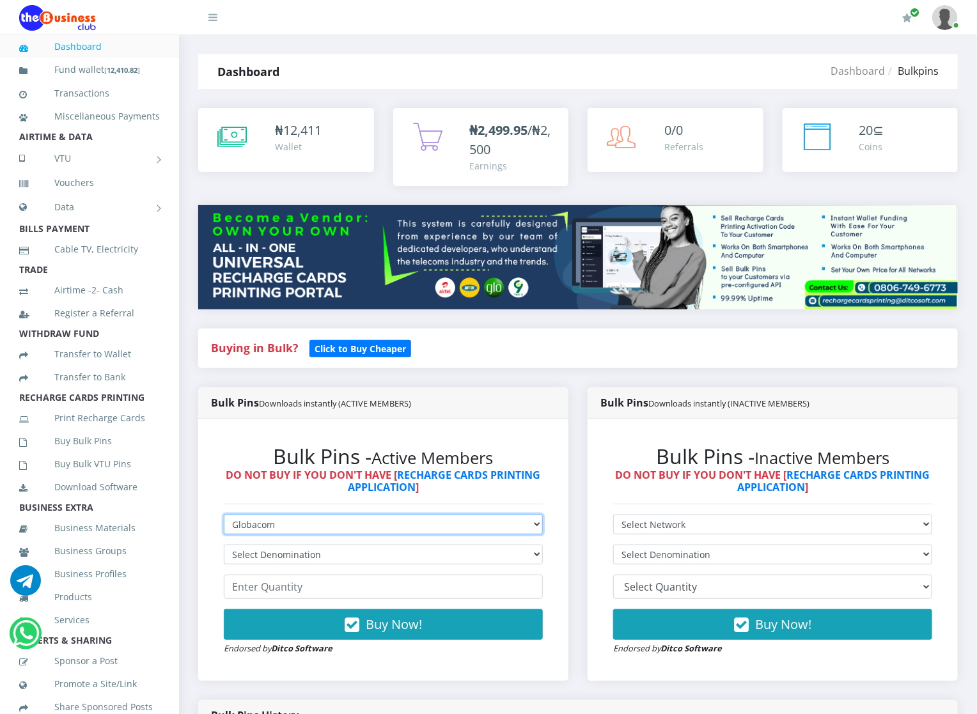
click at [224, 516] on select "Select Network MTN Globacom 9Mobile Airtel" at bounding box center [383, 525] width 319 height 20
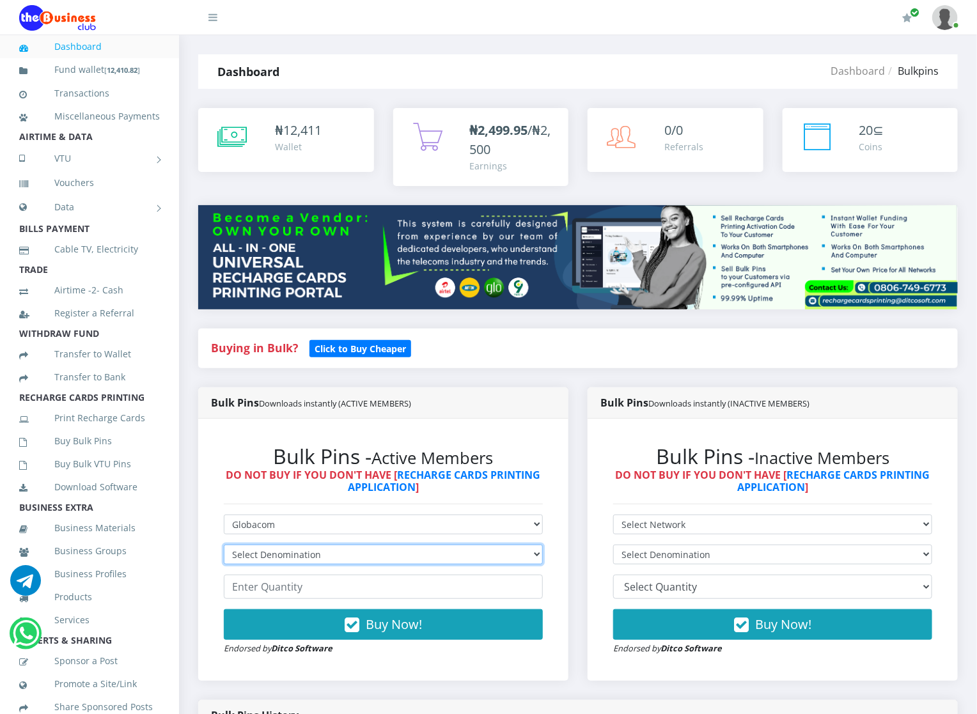
click at [265, 553] on select "Select Denomination Glo NGN100 - ₦96.45 Glo NGN200 - ₦192.90 Glo NGN500 - ₦482.…" at bounding box center [383, 555] width 319 height 20
select select "482.25-500"
click at [224, 546] on select "Select Denomination Glo NGN100 - ₦96.45 Glo NGN200 - ₦192.90 Glo NGN500 - ₦482.…" at bounding box center [383, 555] width 319 height 20
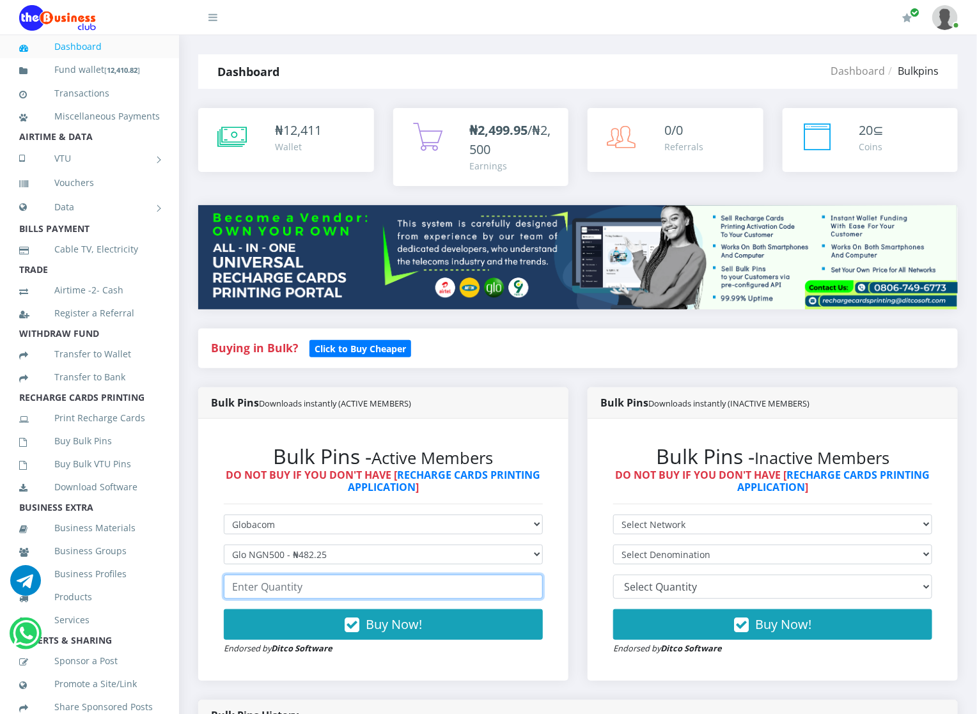
click at [259, 597] on input "number" at bounding box center [383, 587] width 319 height 24
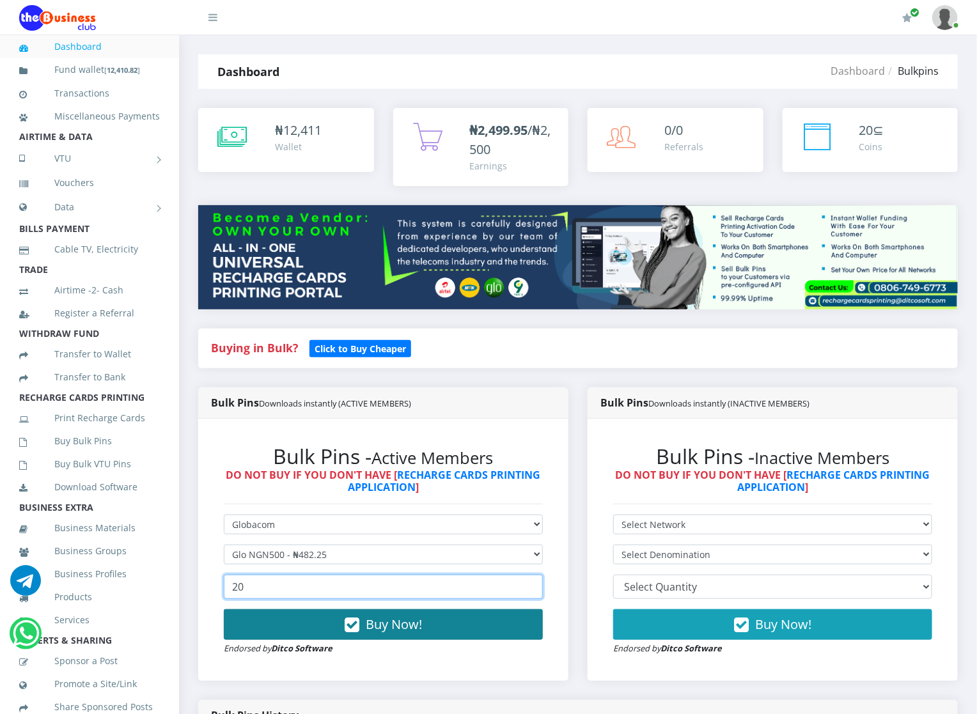
type input "20"
click at [276, 631] on button "Buy Now!" at bounding box center [383, 625] width 319 height 31
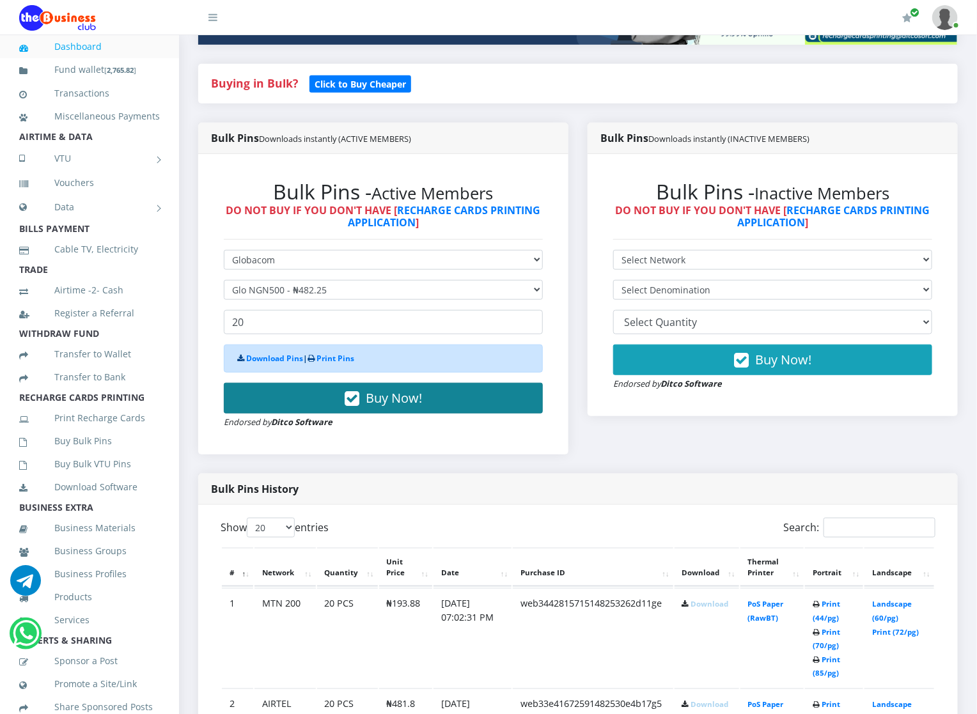
scroll to position [269, 0]
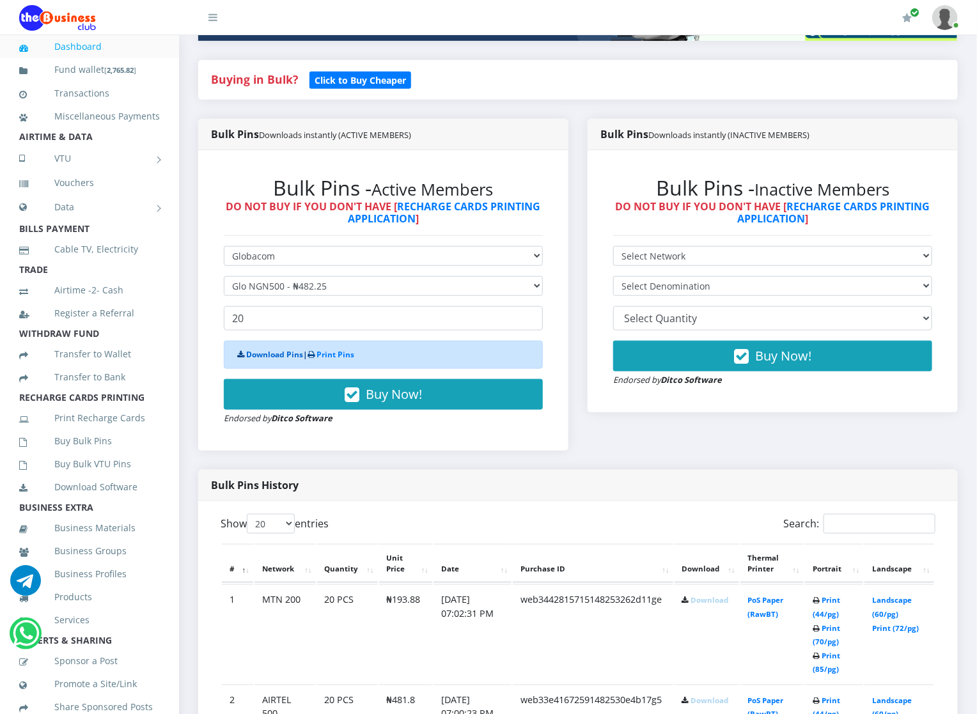
click at [265, 358] on link "Download Pins" at bounding box center [274, 354] width 57 height 11
click at [264, 354] on link "Download Pins" at bounding box center [274, 354] width 57 height 11
click at [75, 456] on link "Buy Bulk Pins" at bounding box center [89, 441] width 141 height 29
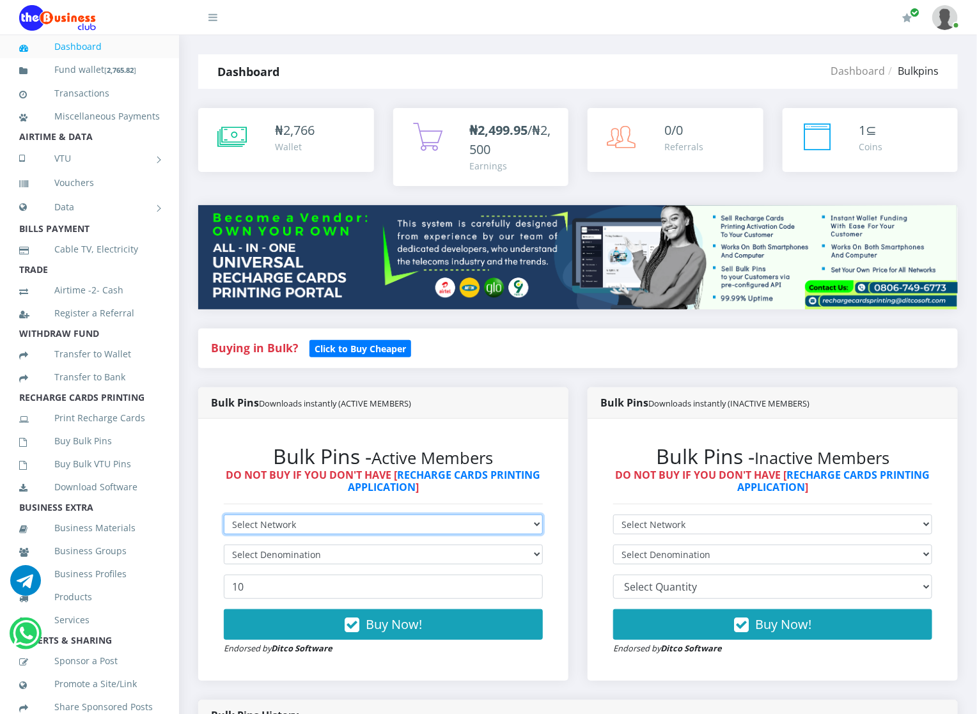
click at [281, 524] on select "Select Network MTN Globacom 9Mobile Airtel" at bounding box center [383, 525] width 319 height 20
select select "Glo"
click at [224, 516] on select "Select Network MTN Globacom 9Mobile Airtel" at bounding box center [383, 525] width 319 height 20
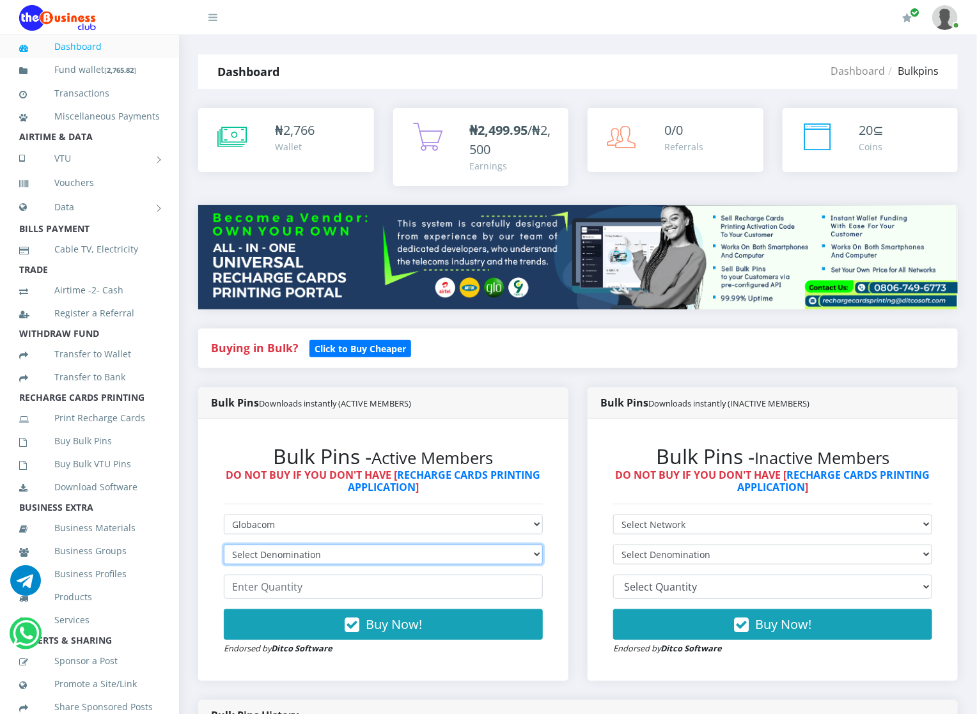
click at [271, 555] on select "Select Denomination Glo NGN100 - ₦96.45 Glo NGN200 - ₦192.90 Glo NGN500 - ₦482.…" at bounding box center [383, 555] width 319 height 20
select select "96.45-100"
click at [224, 546] on select "Select Denomination Glo NGN100 - ₦96.45 Glo NGN200 - ₦192.90 Glo NGN500 - ₦482.…" at bounding box center [383, 555] width 319 height 20
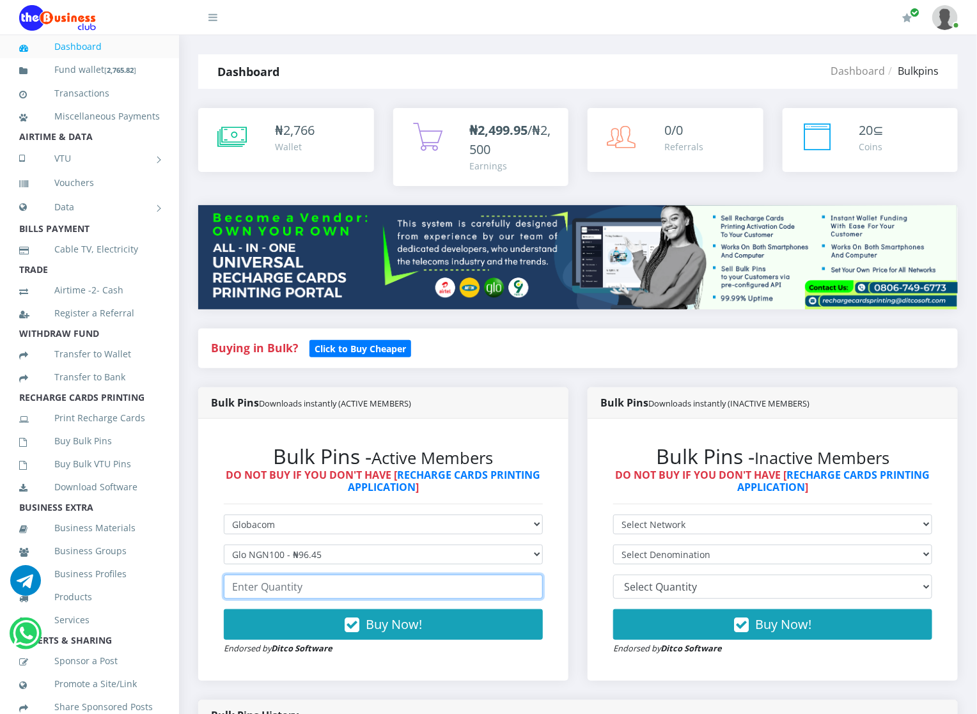
click at [280, 584] on input "number" at bounding box center [383, 587] width 319 height 24
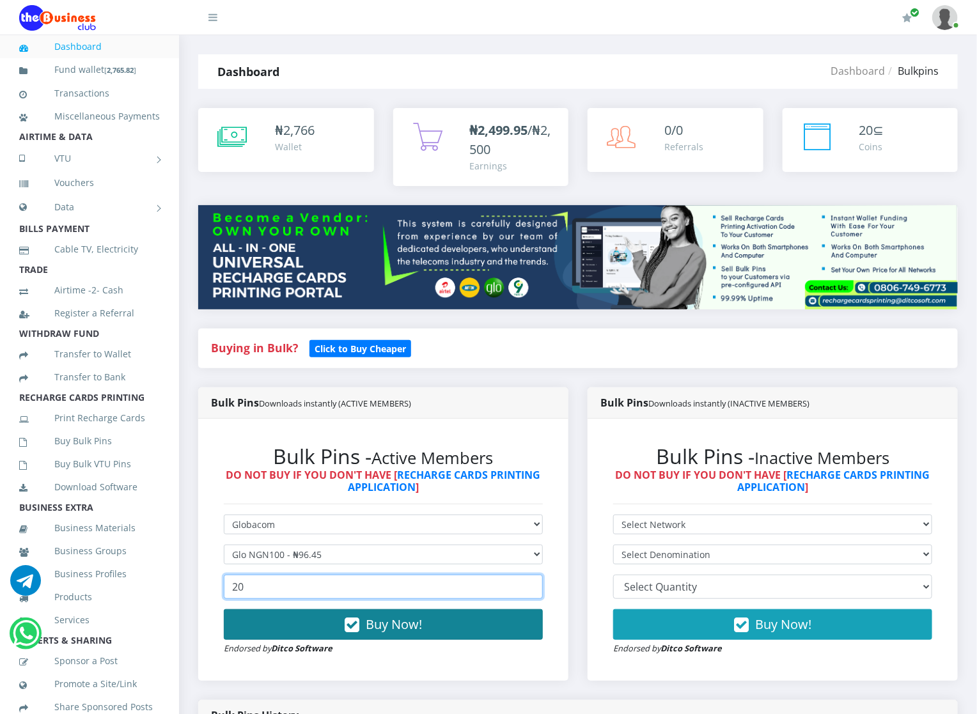
type input "20"
click at [285, 636] on button "Buy Now!" at bounding box center [383, 625] width 319 height 31
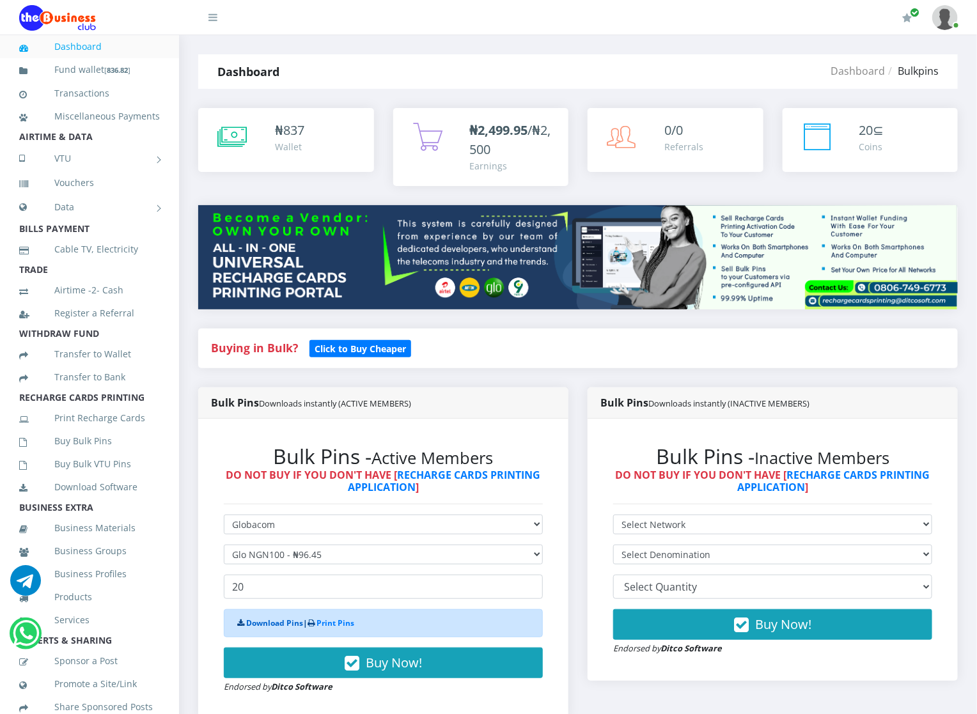
click at [278, 622] on link "Download Pins" at bounding box center [274, 623] width 57 height 11
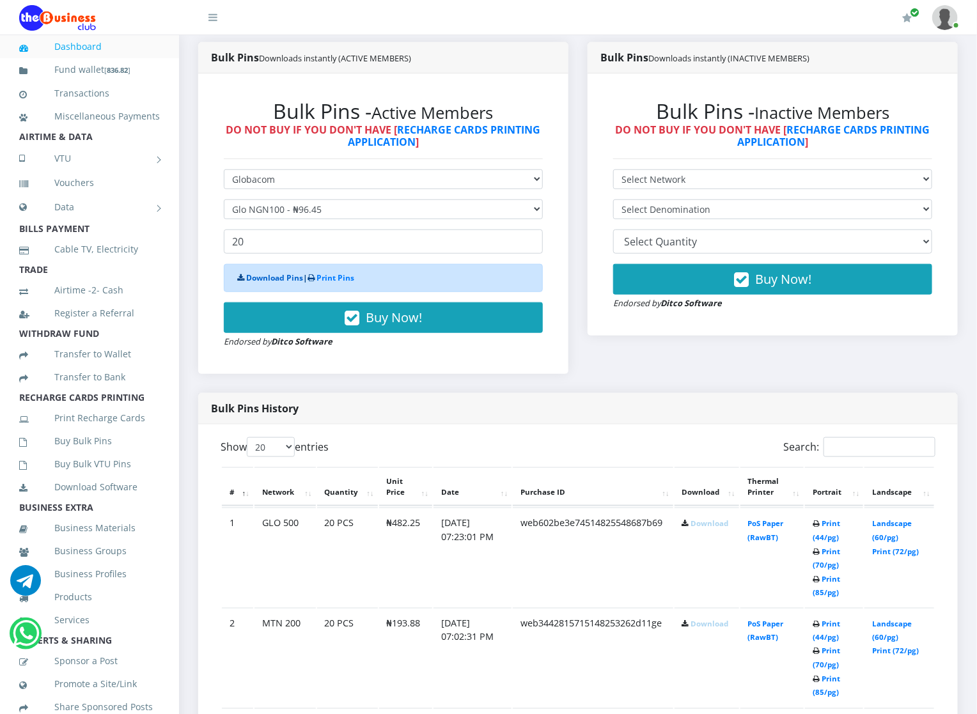
scroll to position [384, 0]
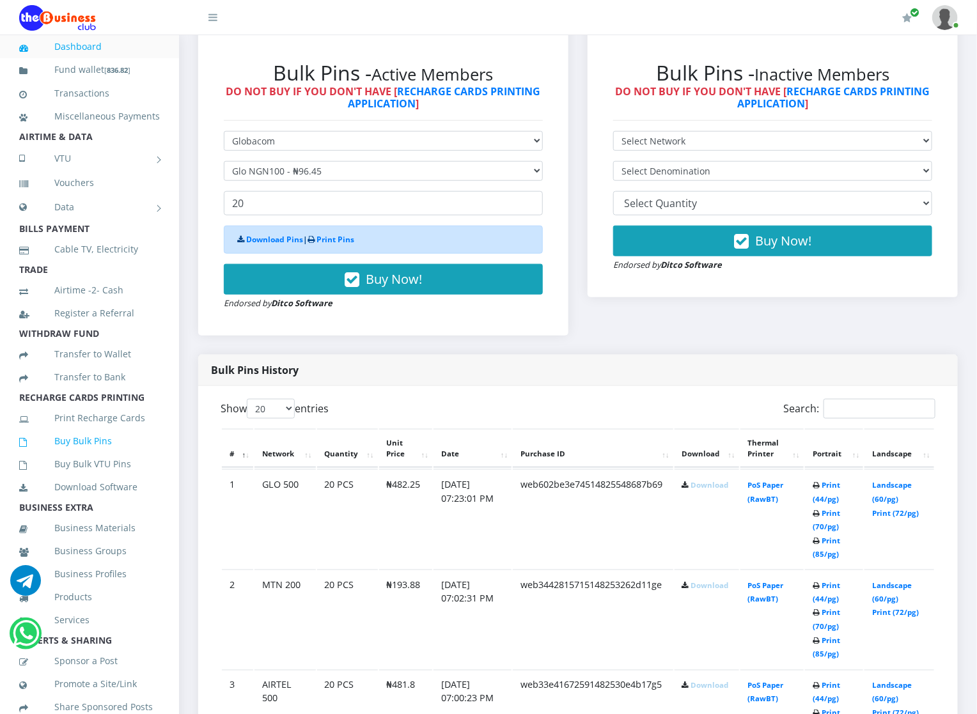
click at [75, 451] on link "Buy Bulk Pins" at bounding box center [89, 441] width 141 height 29
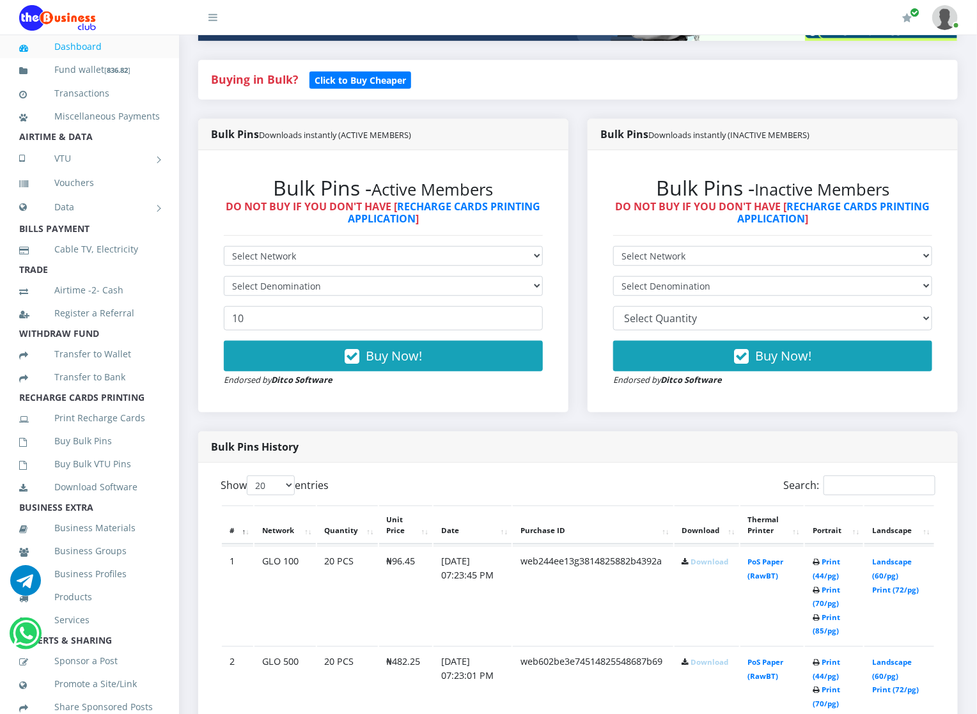
scroll to position [307, 0]
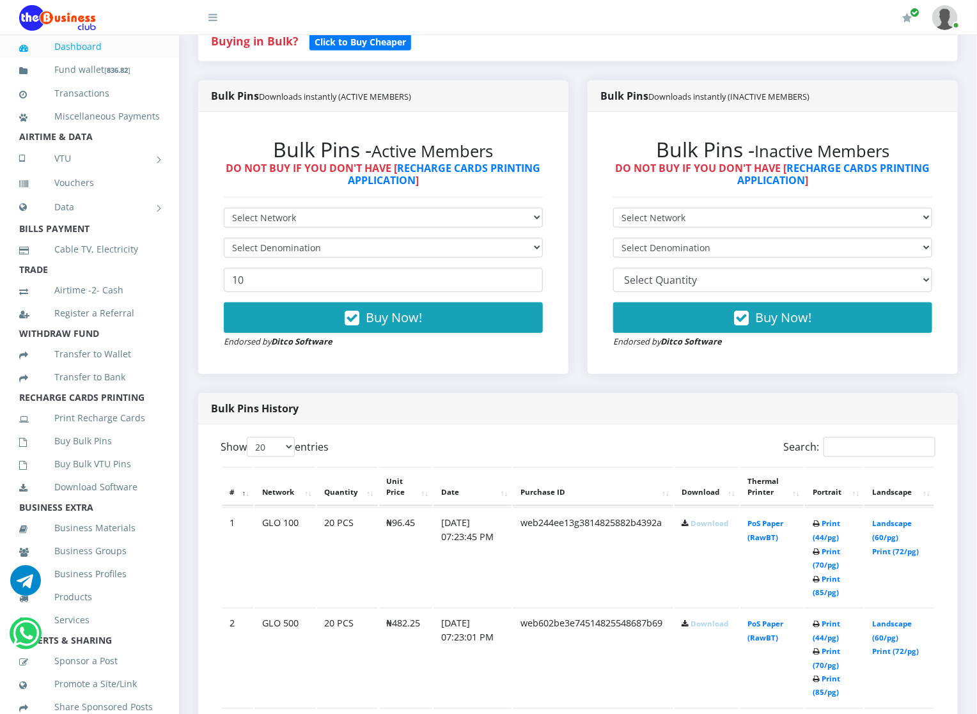
click at [714, 520] on link "Download" at bounding box center [710, 524] width 38 height 10
click at [705, 622] on link "Download" at bounding box center [710, 624] width 38 height 10
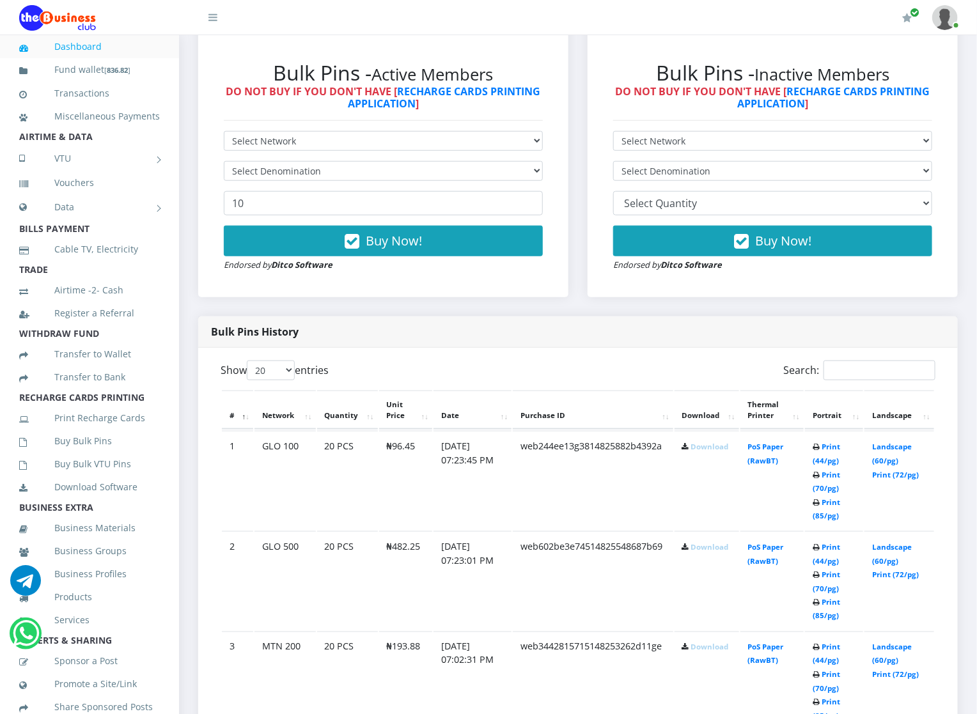
scroll to position [422, 0]
